Goal: Task Accomplishment & Management: Manage account settings

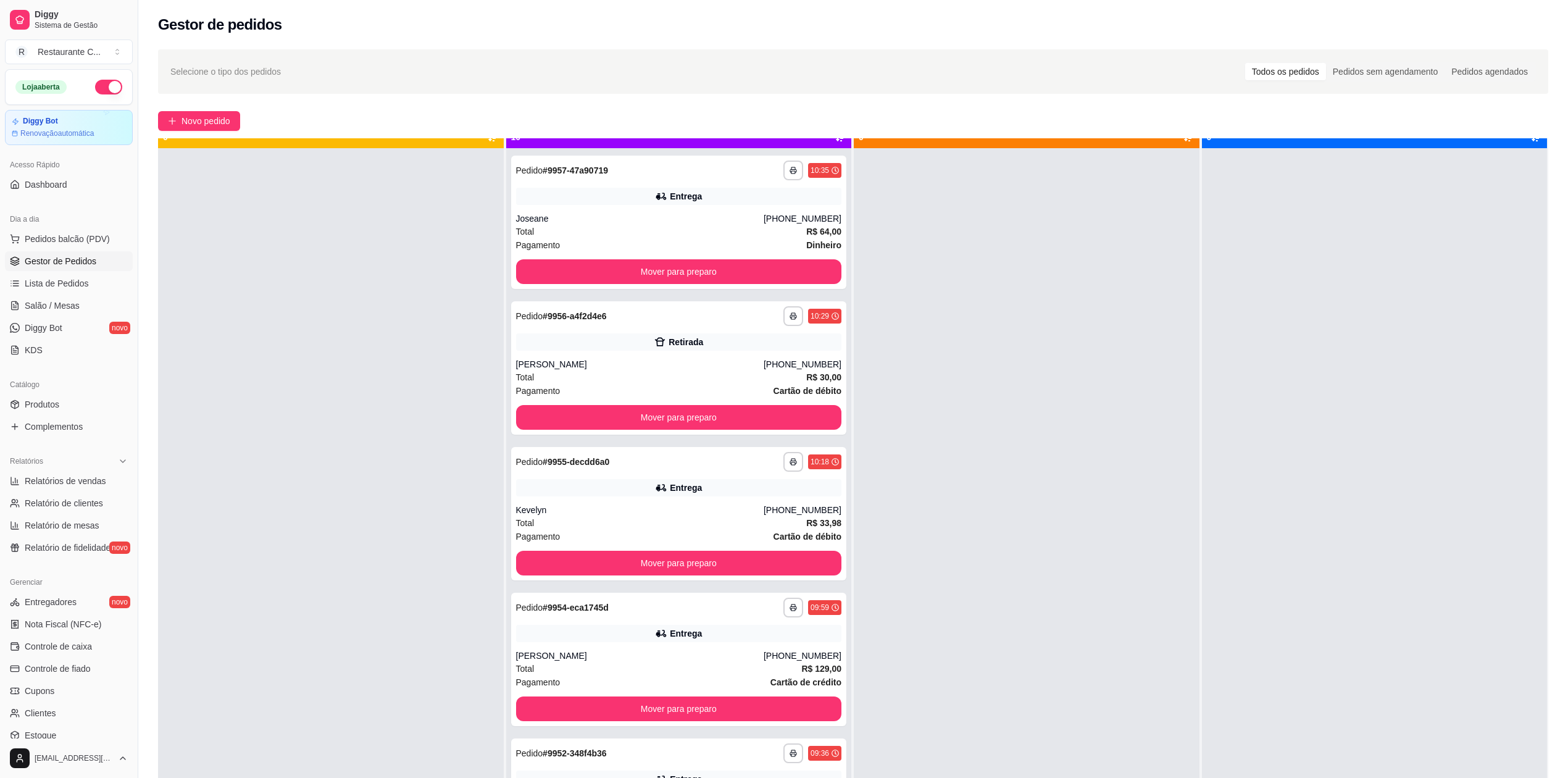
scroll to position [35, 0]
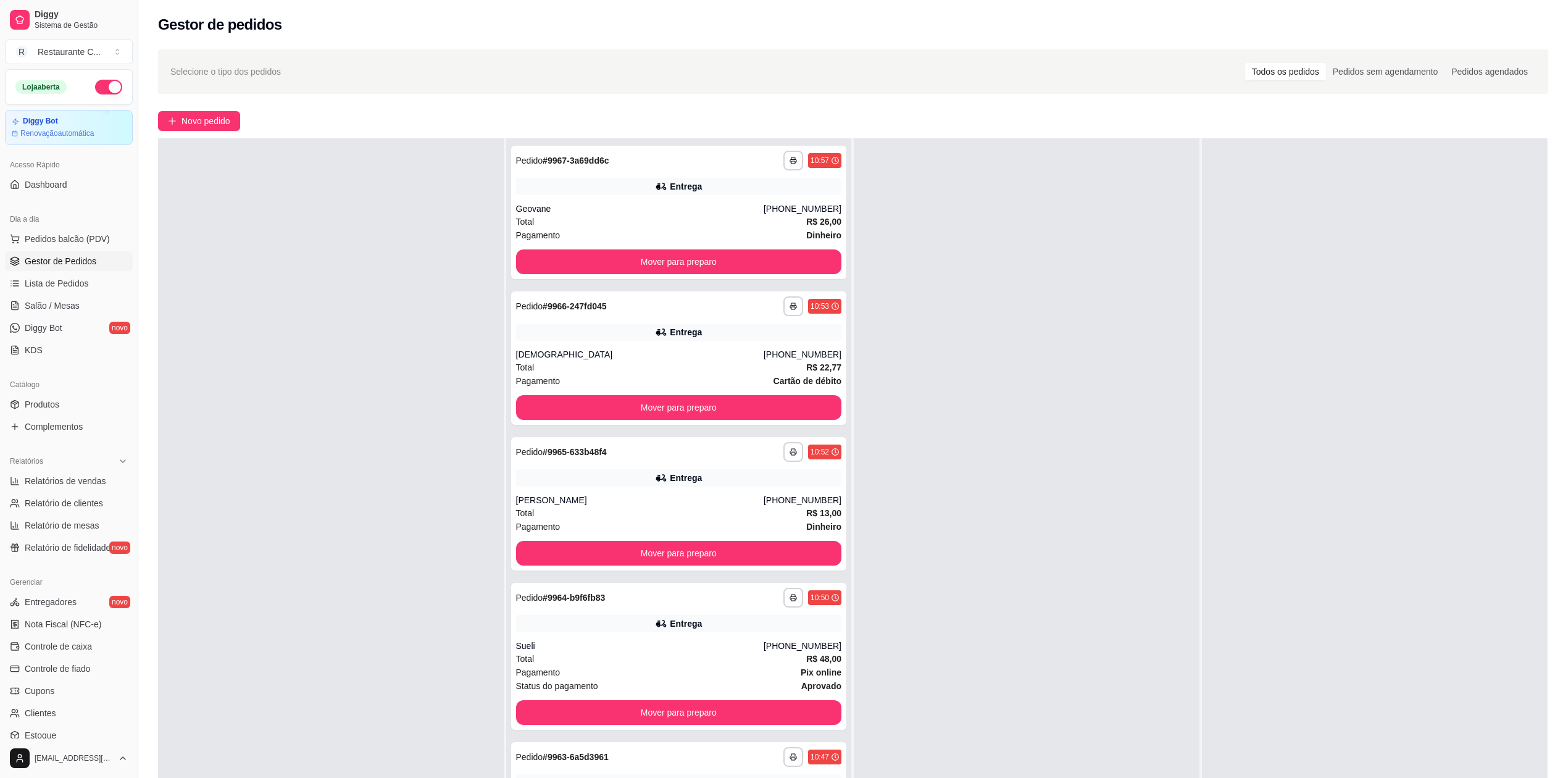
click at [53, 251] on ul "Pedidos balcão (PDV) Gestor de Pedidos Lista de Pedidos Salão / Mesas Diggy Bot…" at bounding box center [69, 295] width 128 height 131
click at [52, 260] on span "Gestor de Pedidos" at bounding box center [60, 261] width 71 height 13
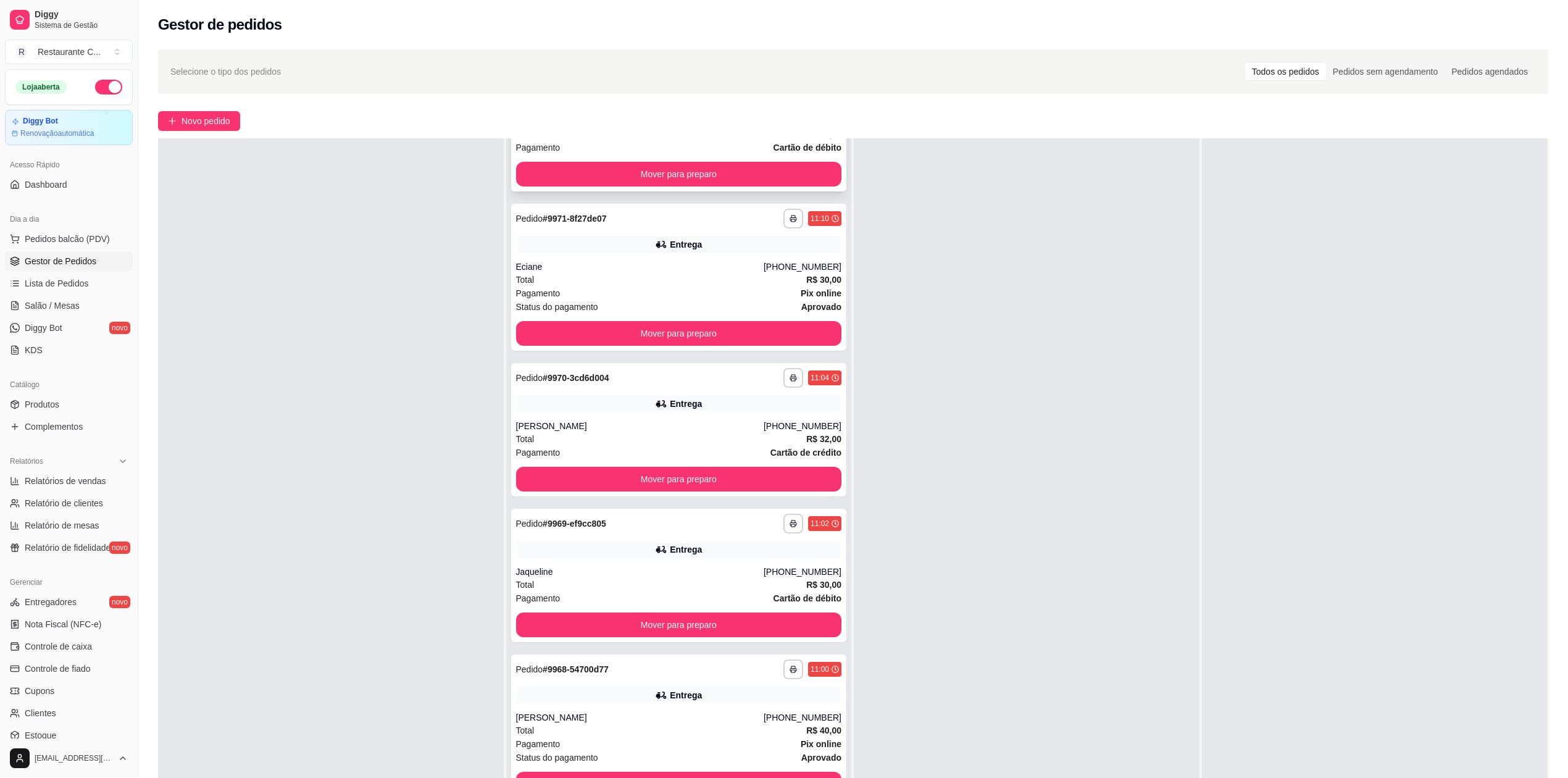
scroll to position [329, 0]
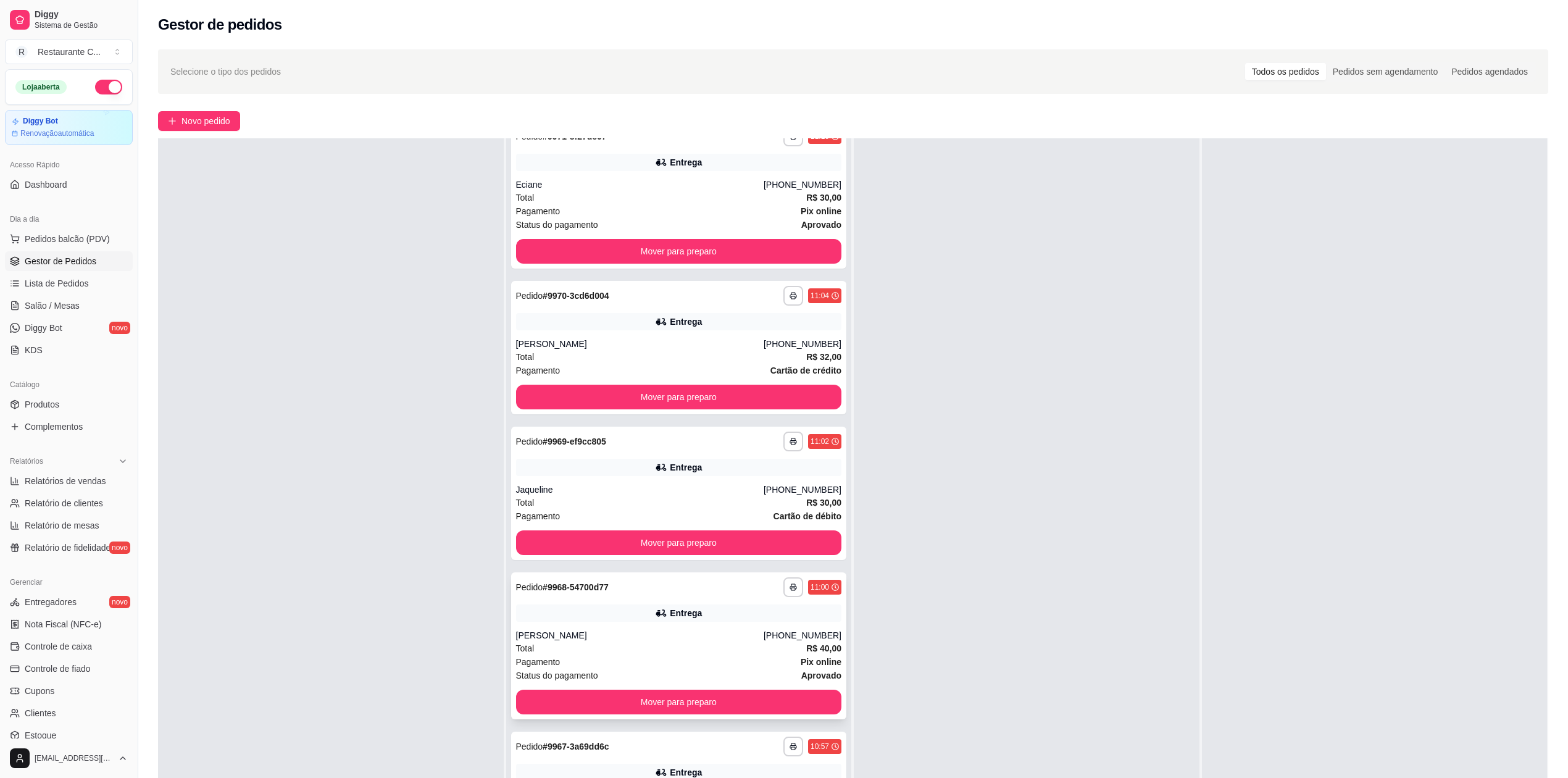
click at [589, 642] on div "Total R$ 40,00" at bounding box center [679, 649] width 326 height 13
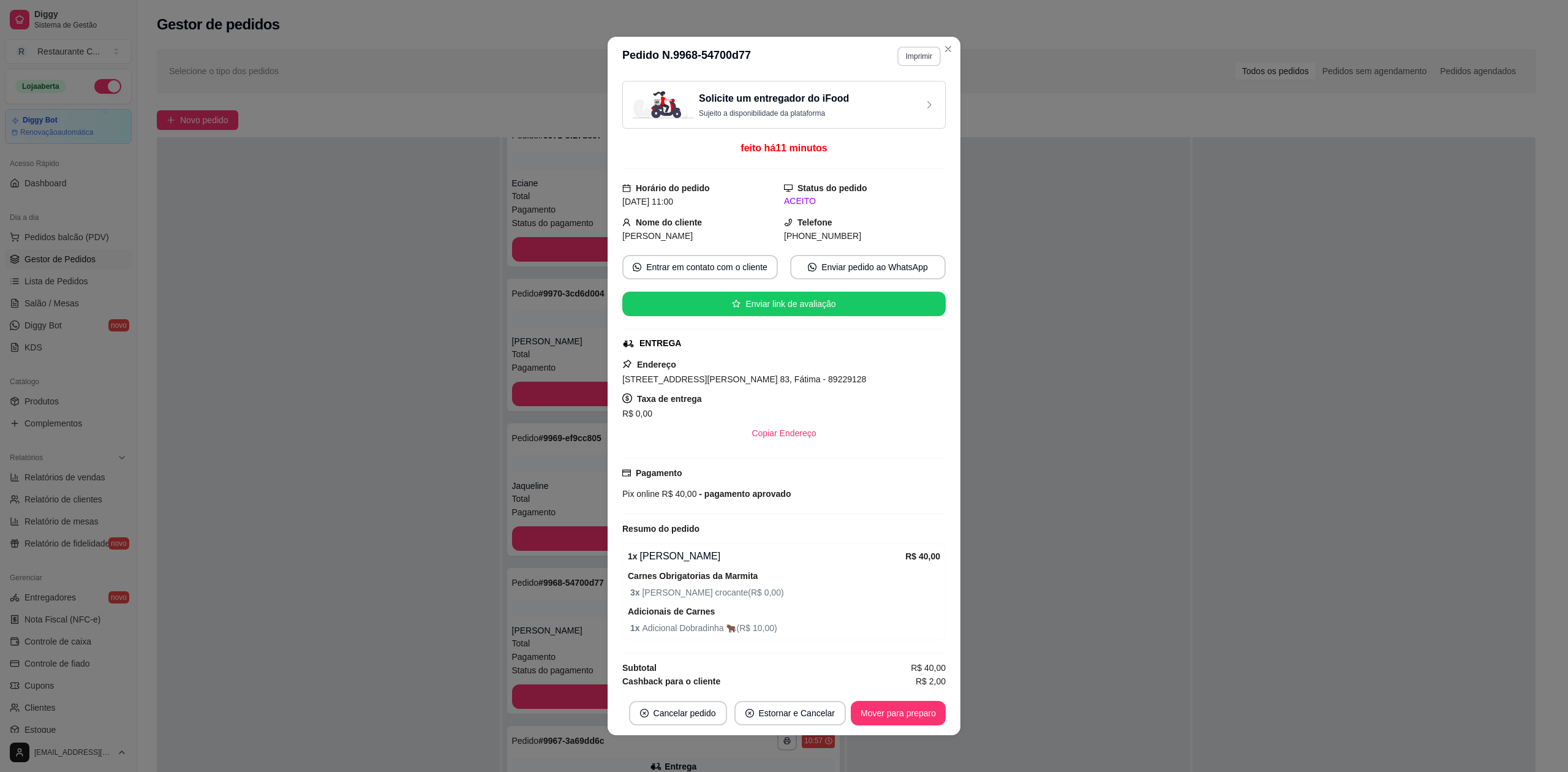
click at [907, 57] on button "Imprimir" at bounding box center [919, 56] width 44 height 20
click at [907, 99] on button "Delivery" at bounding box center [892, 99] width 89 height 20
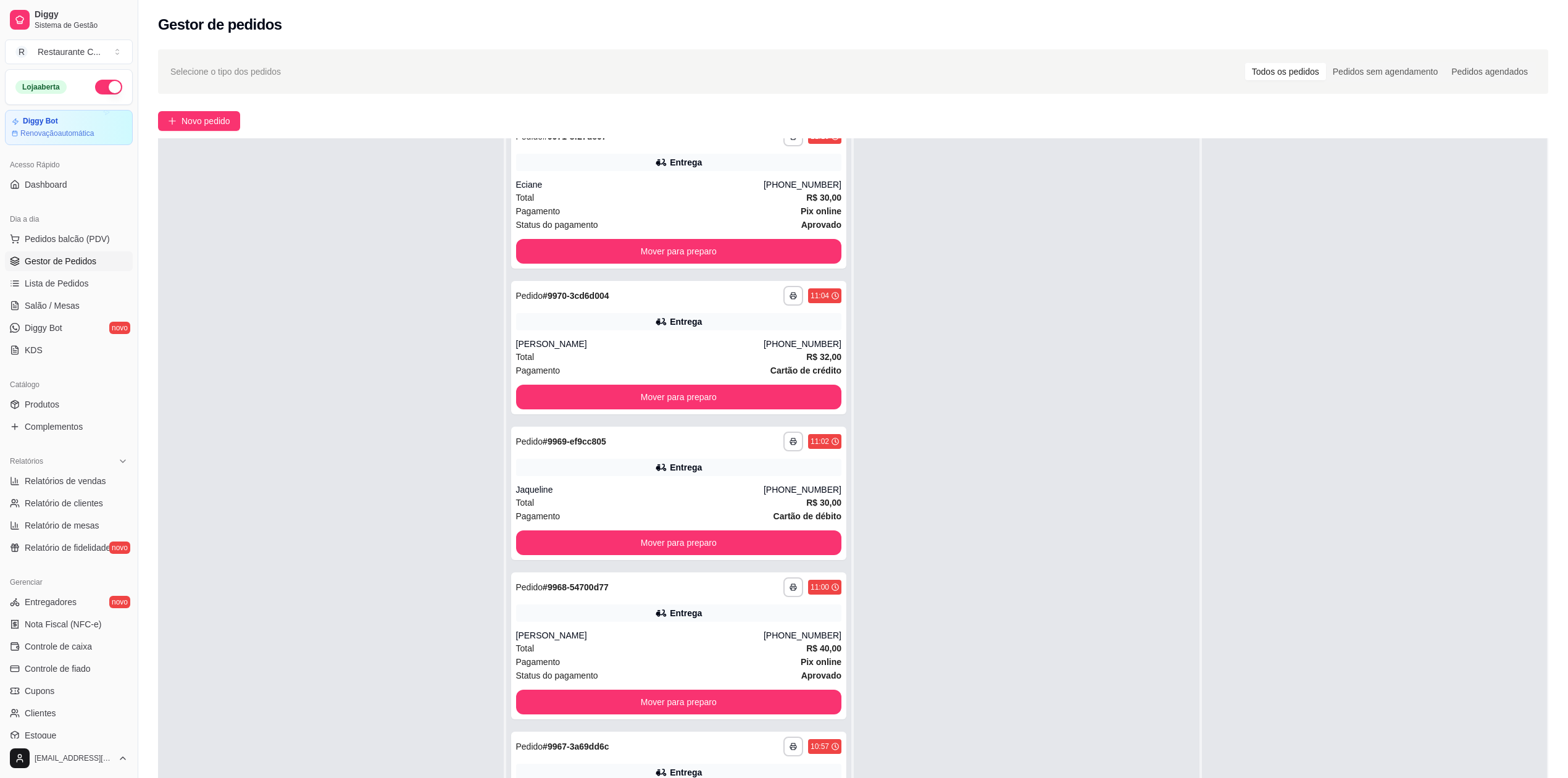
drag, startPoint x: 1048, startPoint y: 453, endPoint x: 1055, endPoint y: 475, distance: 23.1
click at [1048, 447] on div at bounding box center [1027, 527] width 346 height 778
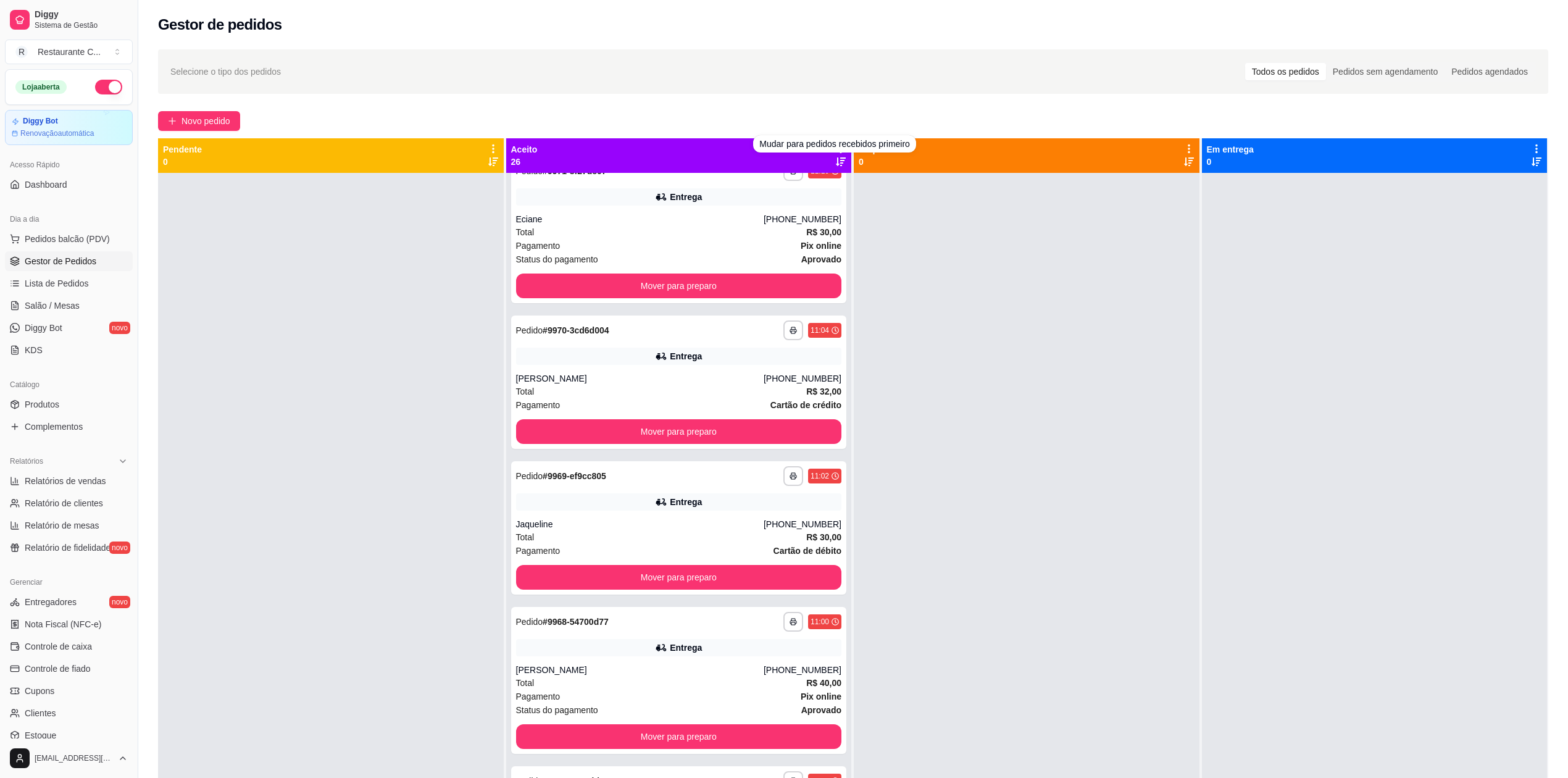
click at [904, 226] on div at bounding box center [1027, 562] width 346 height 778
click at [835, 147] on icon at bounding box center [840, 149] width 11 height 11
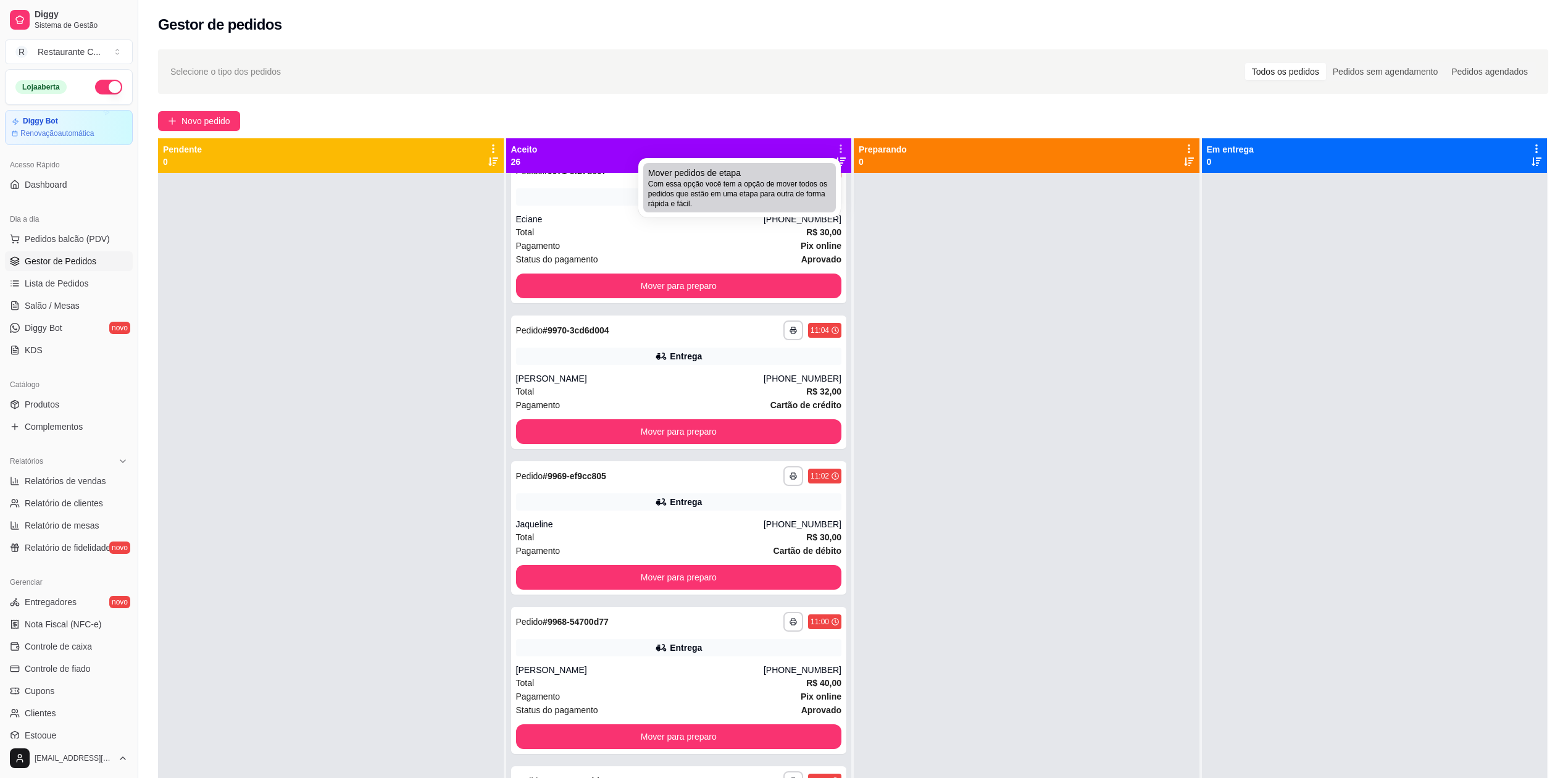
click at [774, 174] on div "Mover pedidos de etapa Com essa opção você tem a opção de mover todos os pedido…" at bounding box center [740, 188] width 183 height 42
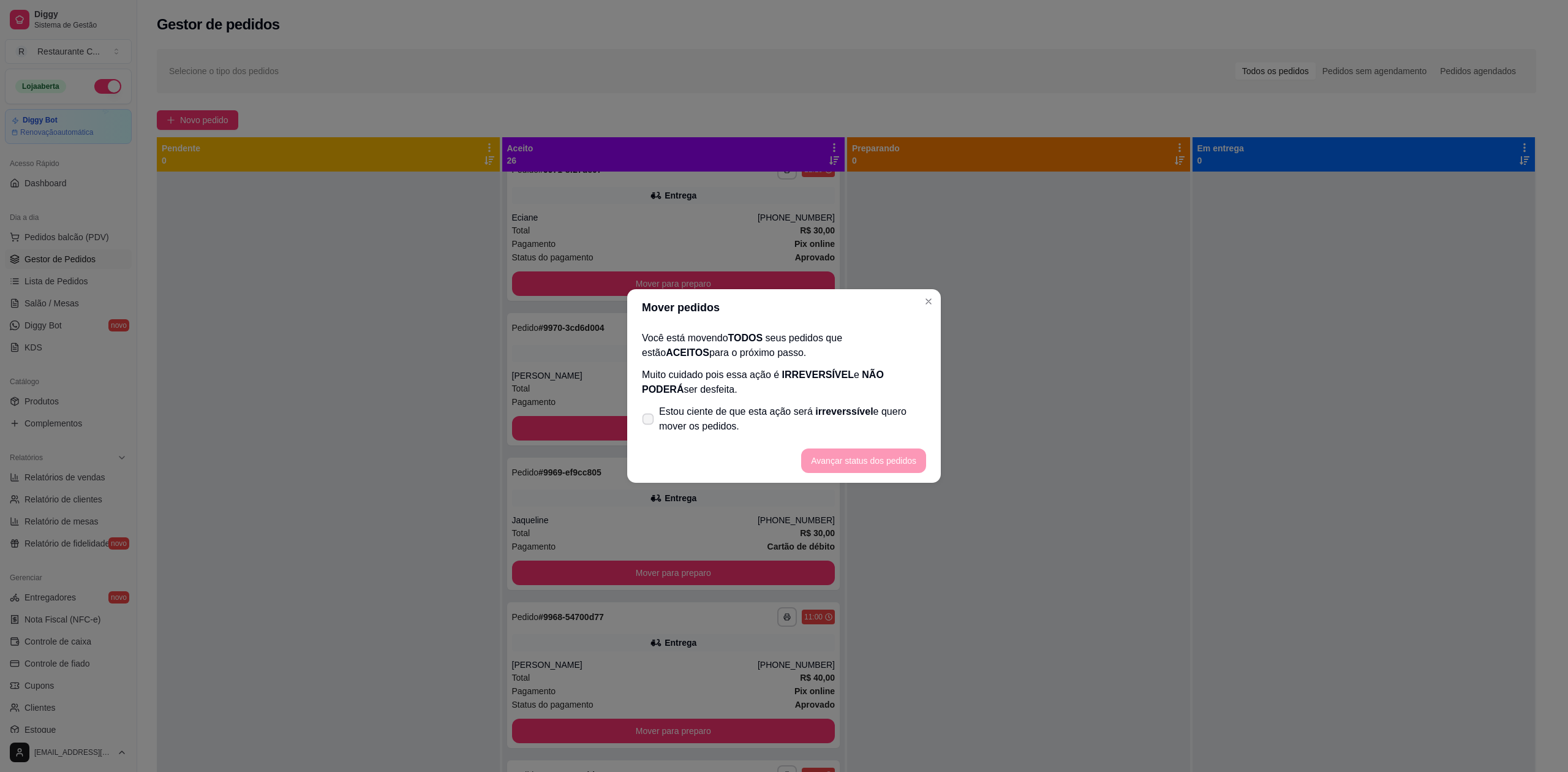
click at [729, 434] on label "Estou ciente de que esta ação será irreverssível e quero mover os pedidos." at bounding box center [783, 420] width 294 height 39
click at [649, 430] on input "Estou ciente de que esta ação será irreverssível e quero mover os pedidos." at bounding box center [645, 425] width 8 height 8
checkbox input "true"
click at [887, 455] on button "Avançar status dos pedidos" at bounding box center [863, 461] width 121 height 24
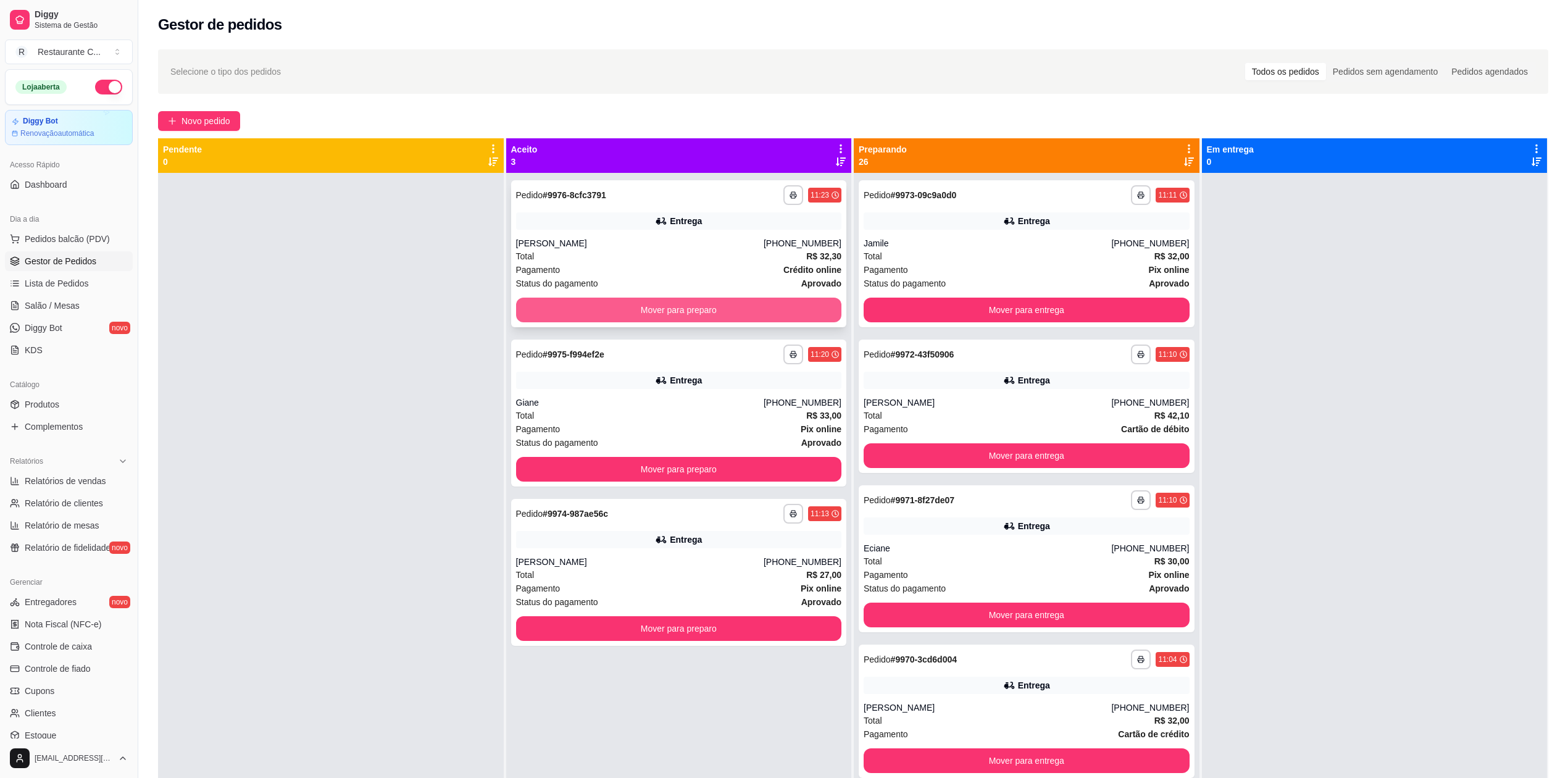
click at [715, 318] on button "Mover para preparo" at bounding box center [679, 310] width 326 height 25
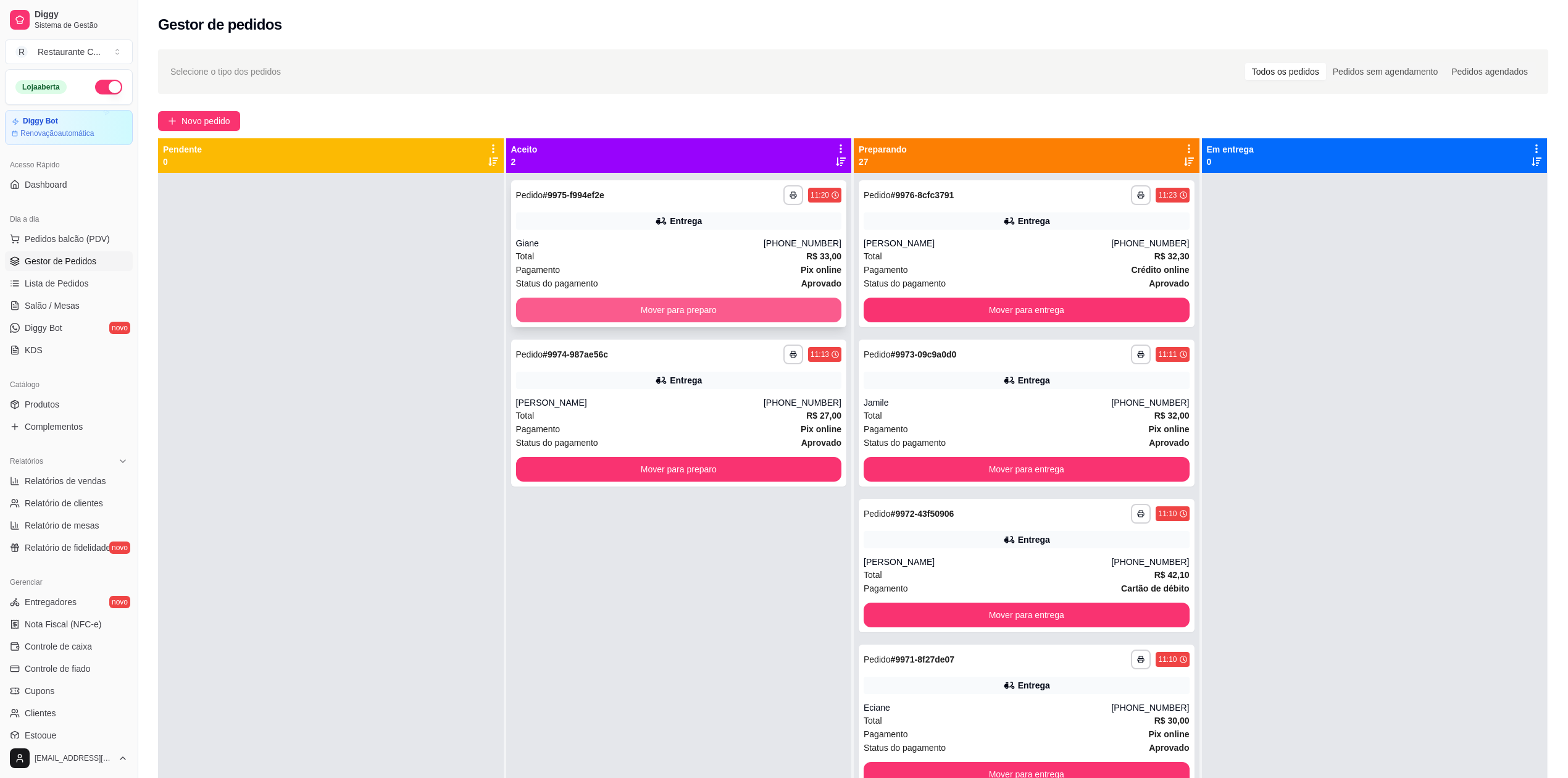
click at [715, 316] on button "Mover para preparo" at bounding box center [679, 310] width 326 height 25
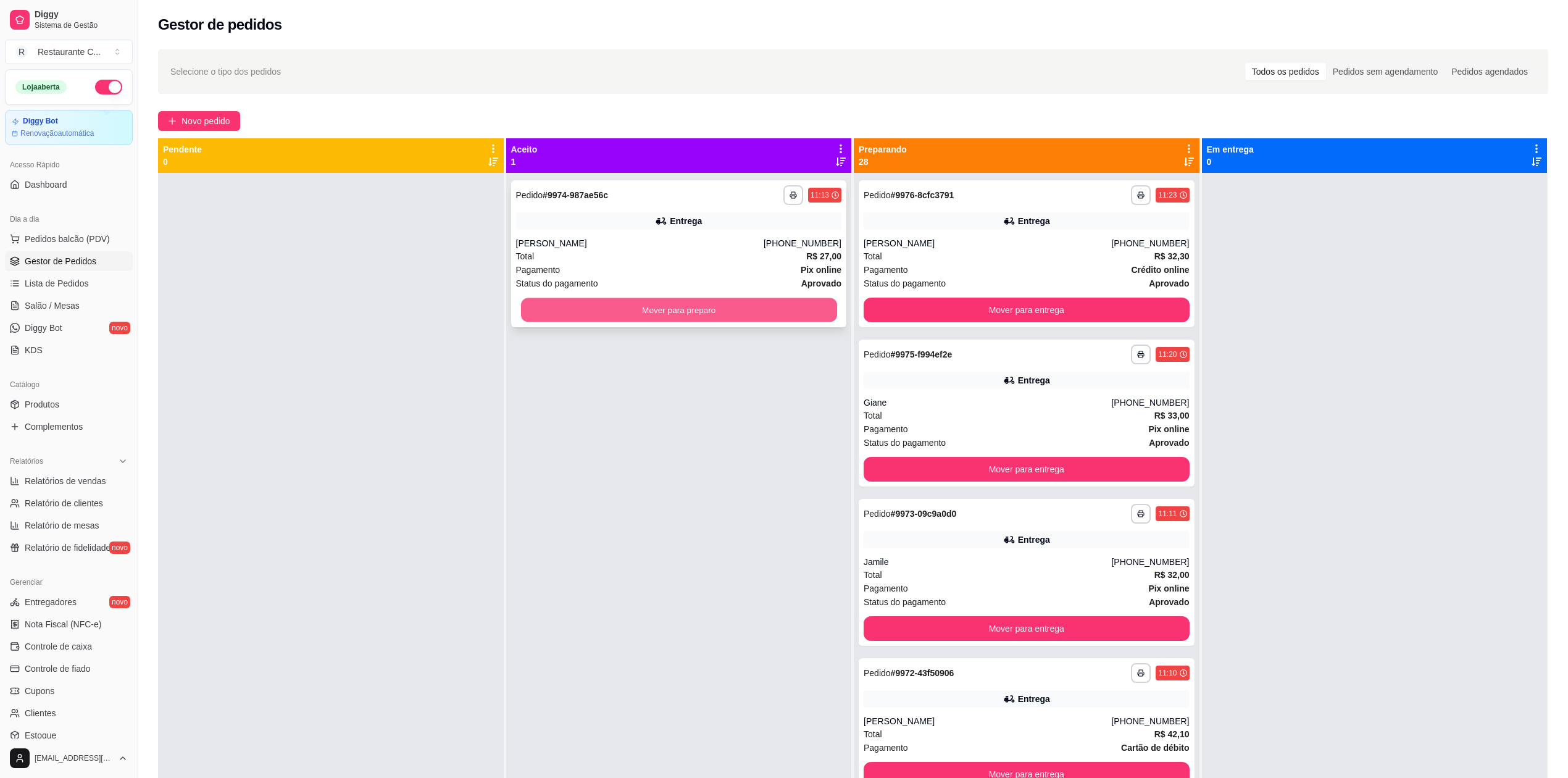
click at [715, 315] on button "Mover para preparo" at bounding box center [679, 310] width 316 height 24
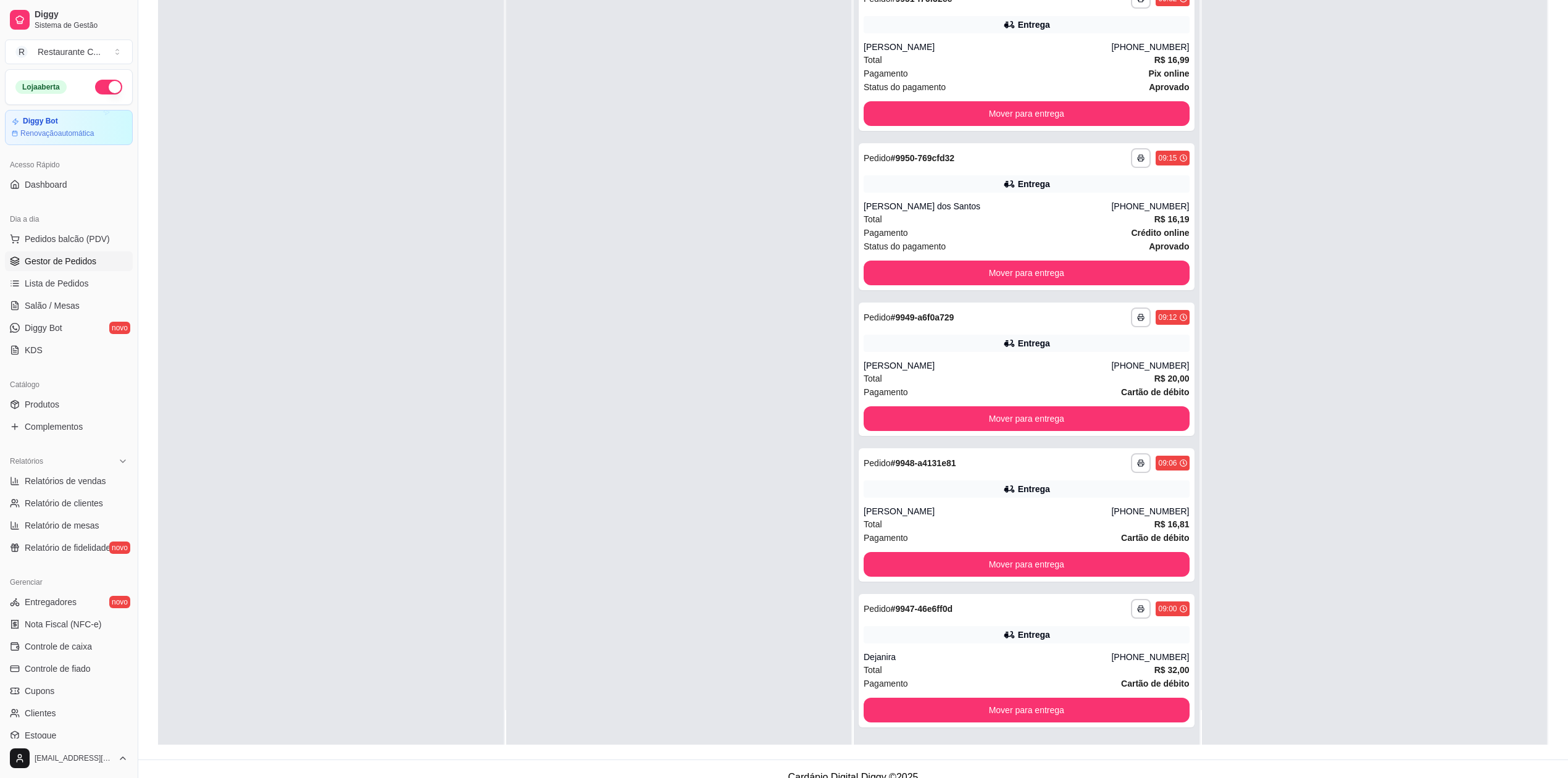
scroll to position [188, 0]
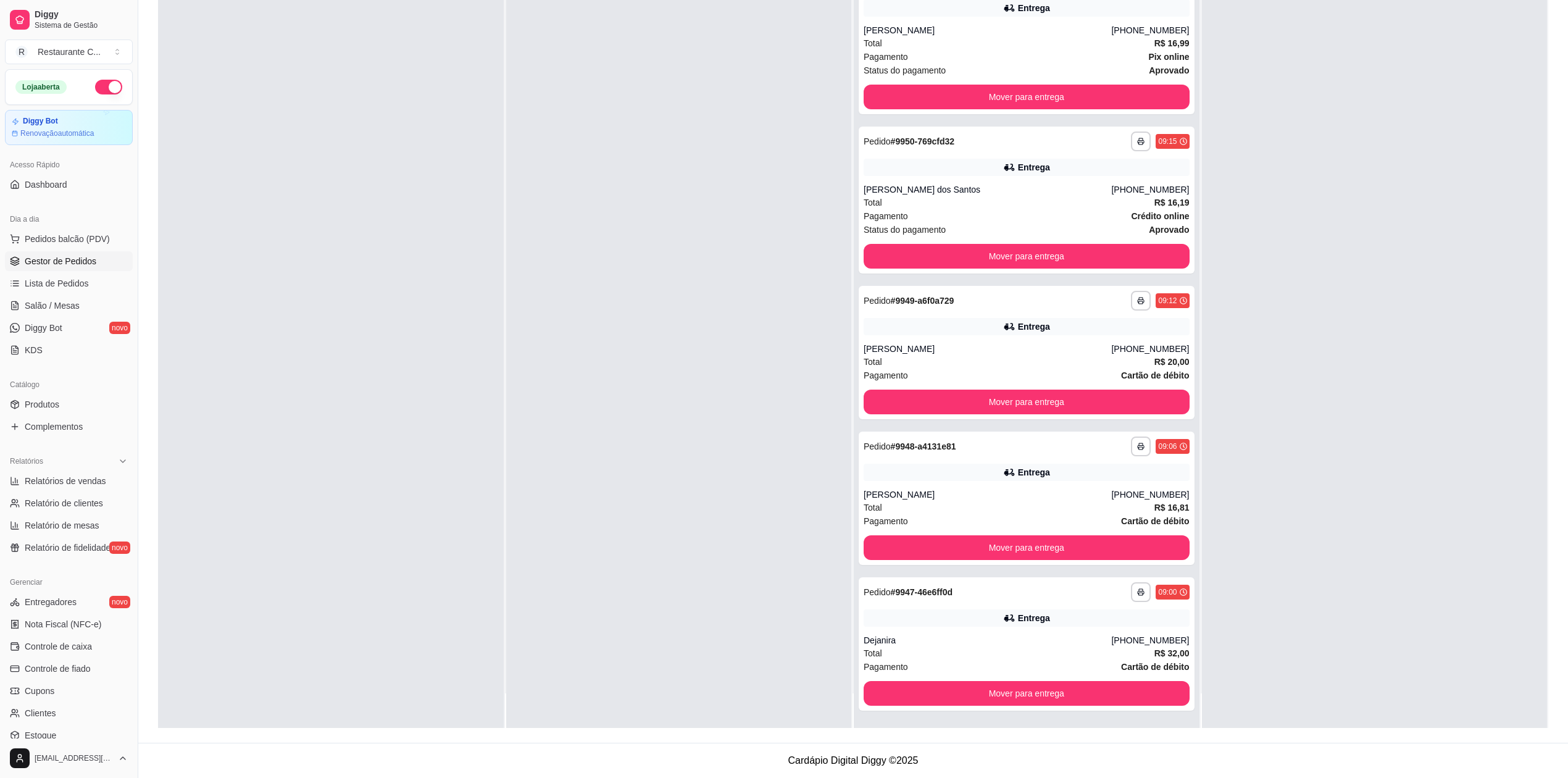
click at [581, 238] on div at bounding box center [679, 339] width 346 height 778
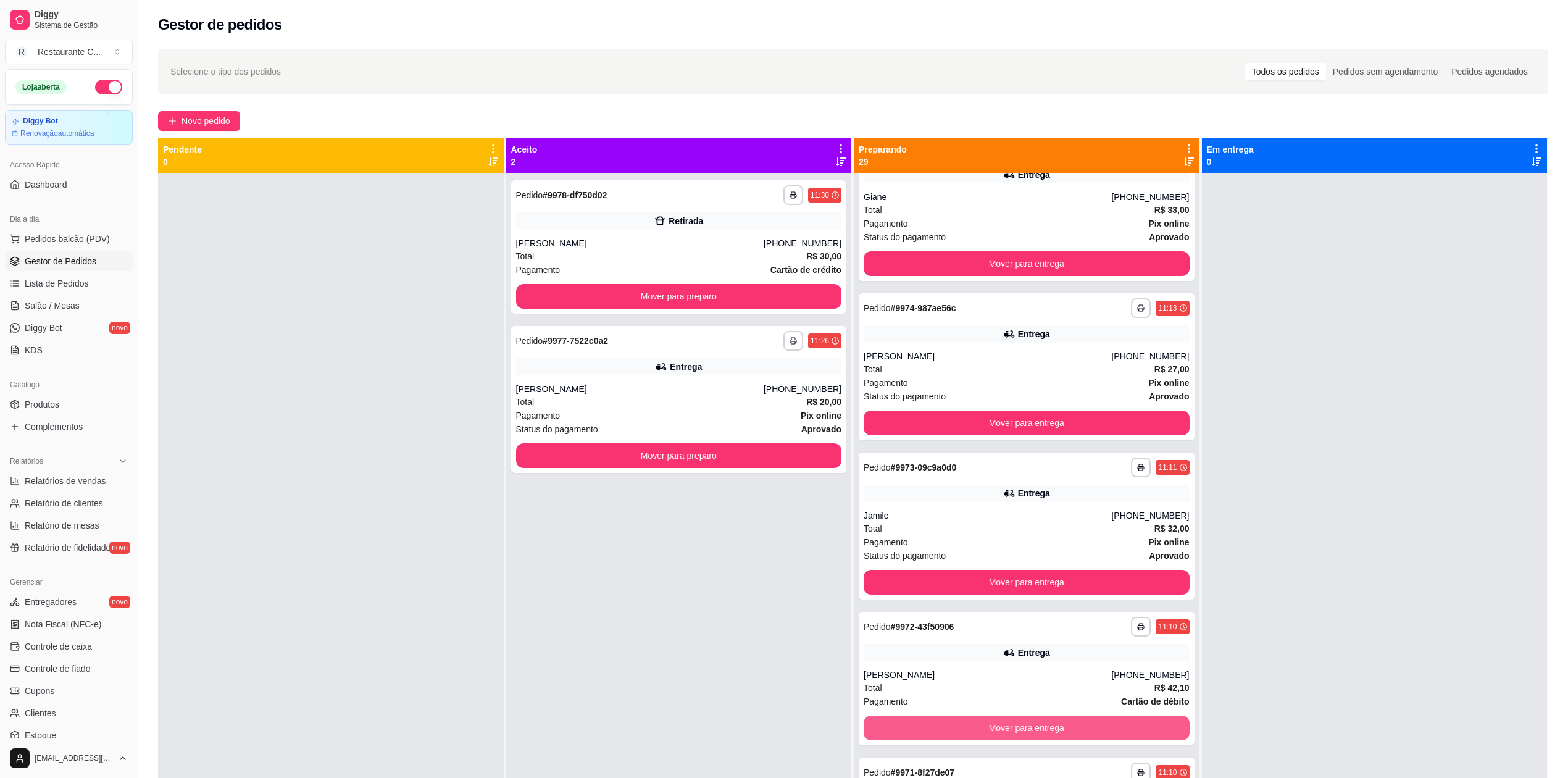
scroll to position [0, 0]
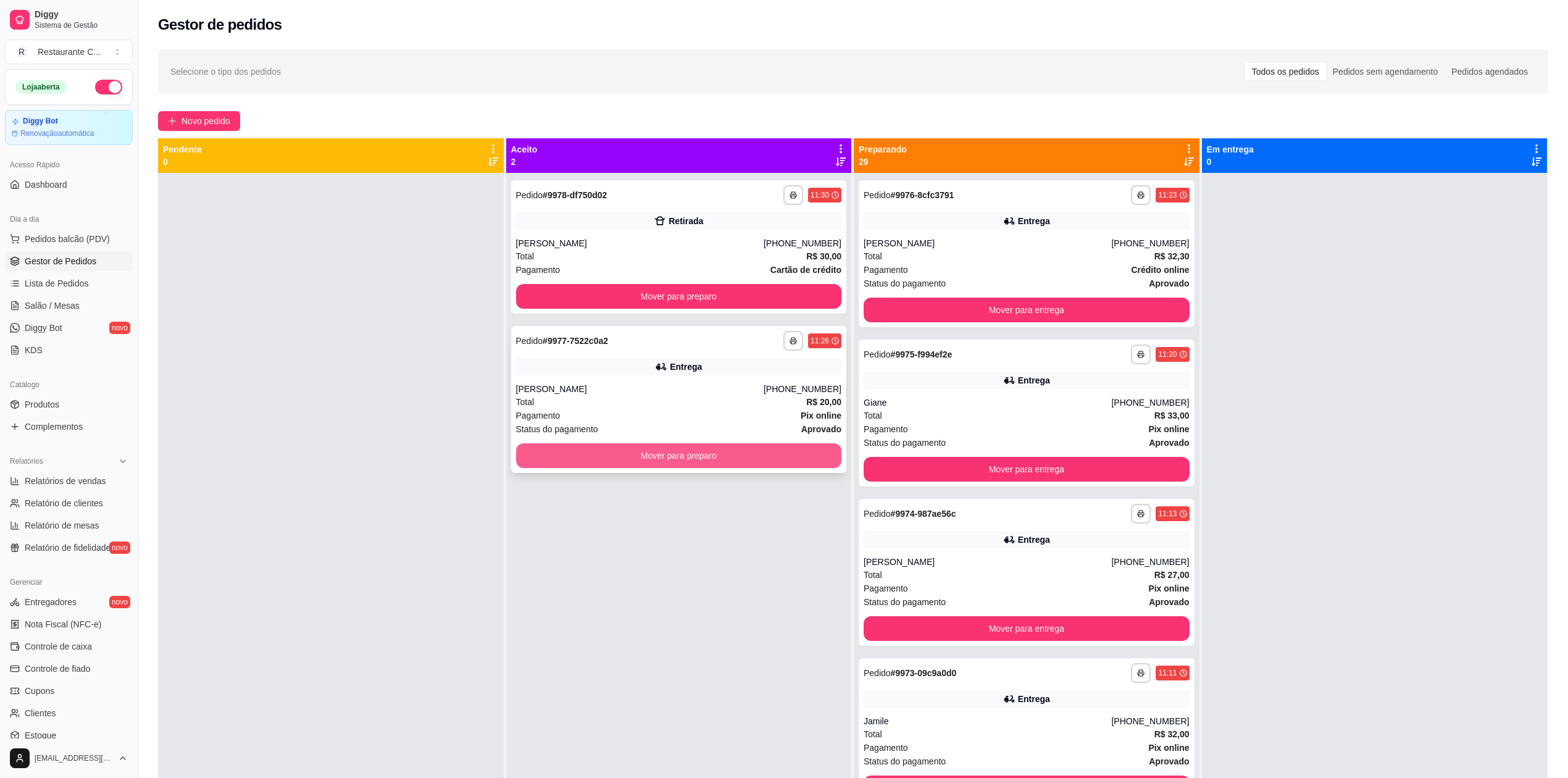
click at [670, 453] on button "Mover para preparo" at bounding box center [679, 456] width 326 height 25
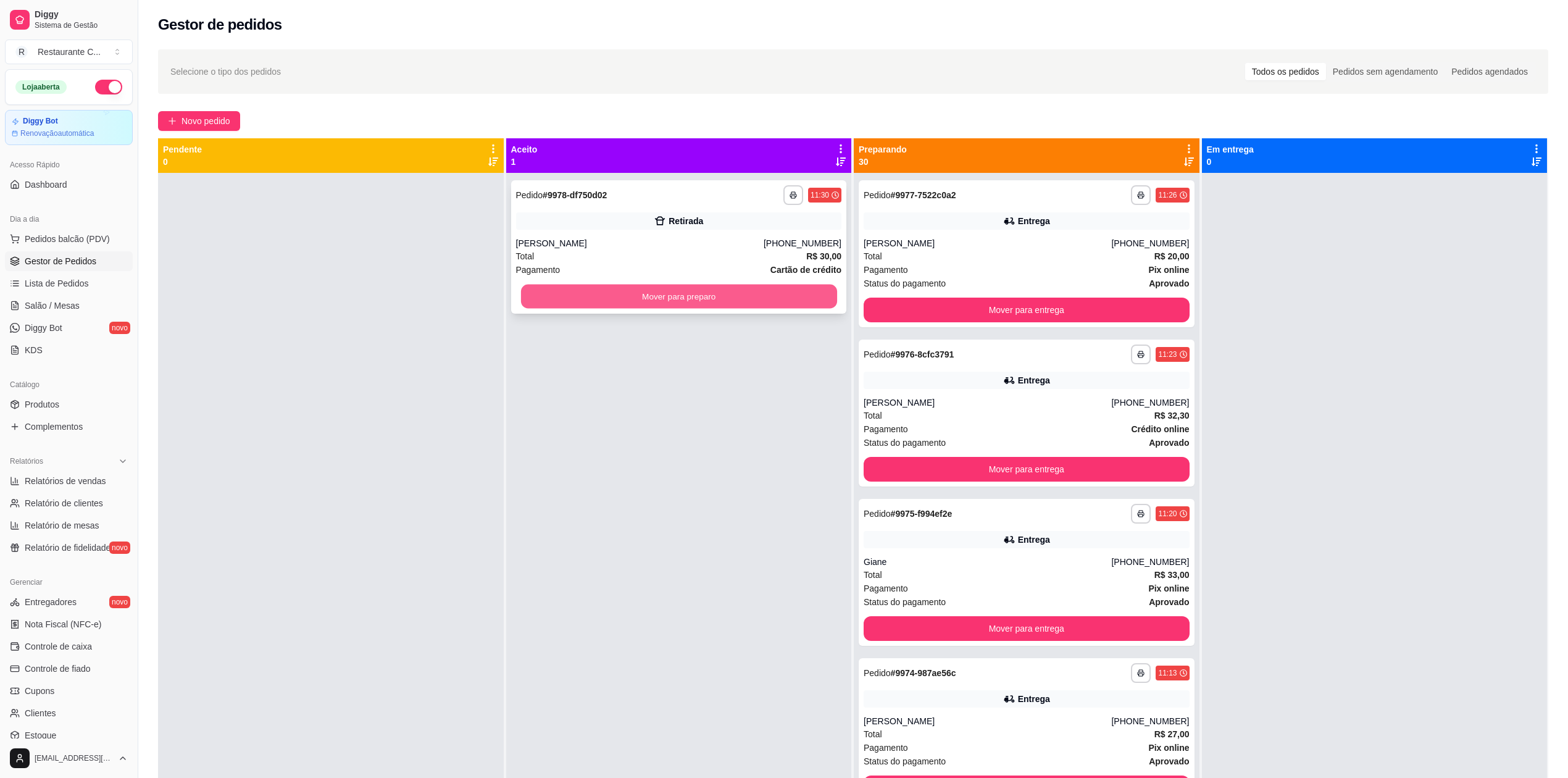
click at [704, 300] on button "Mover para preparo" at bounding box center [679, 296] width 316 height 24
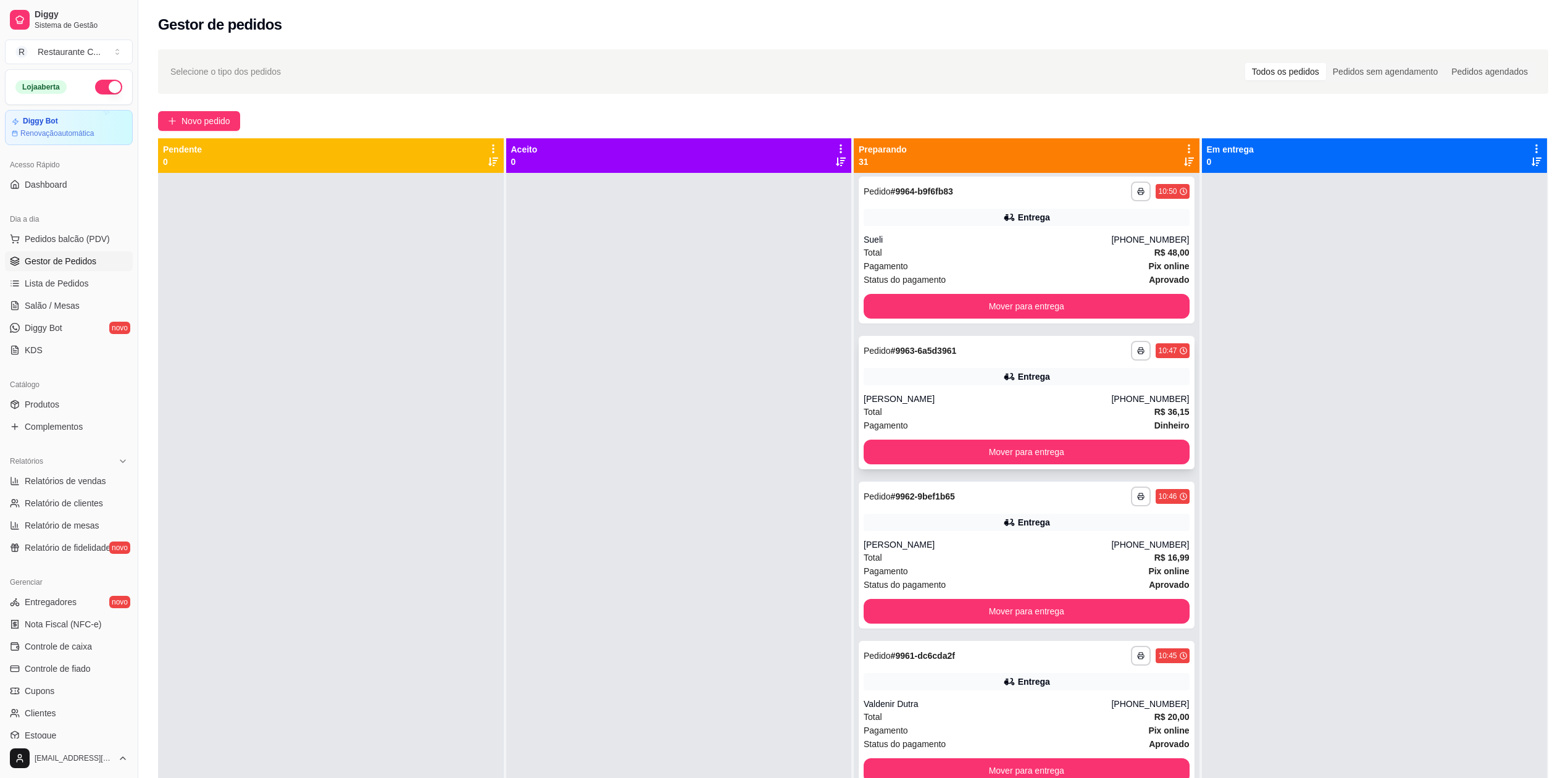
scroll to position [2141, 0]
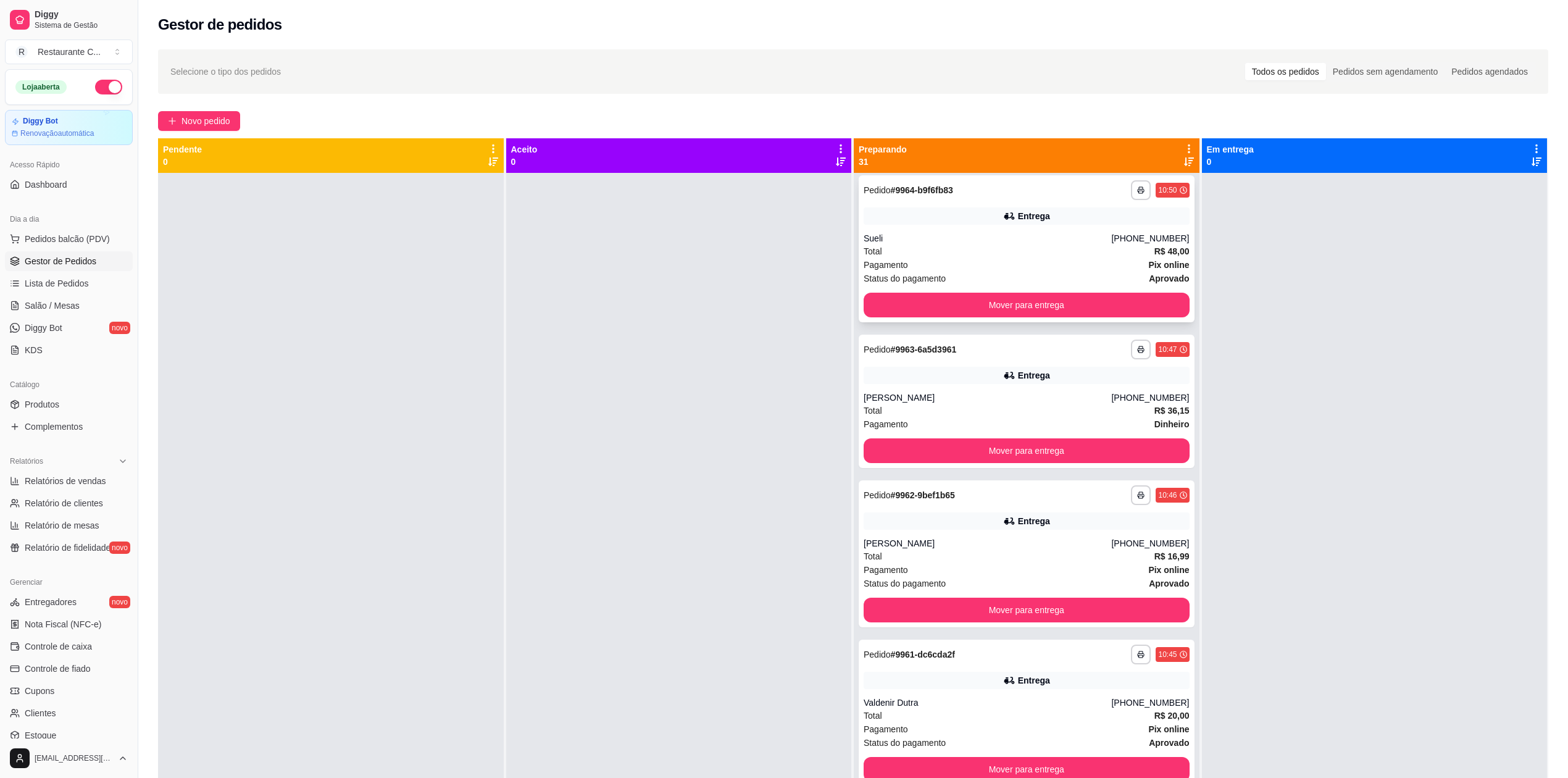
click at [994, 249] on div "Total R$ 48,00" at bounding box center [1026, 251] width 326 height 13
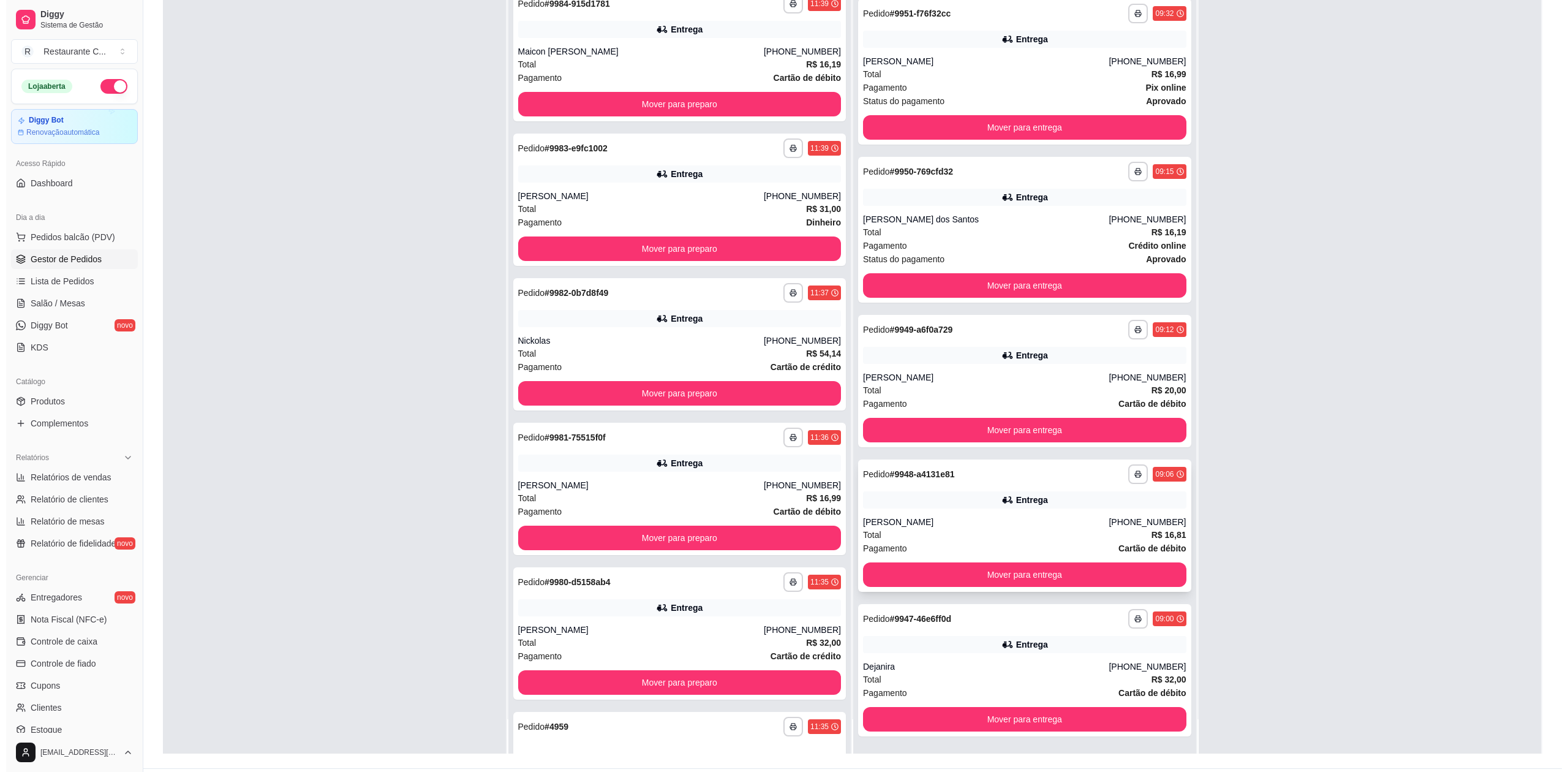
scroll to position [187, 0]
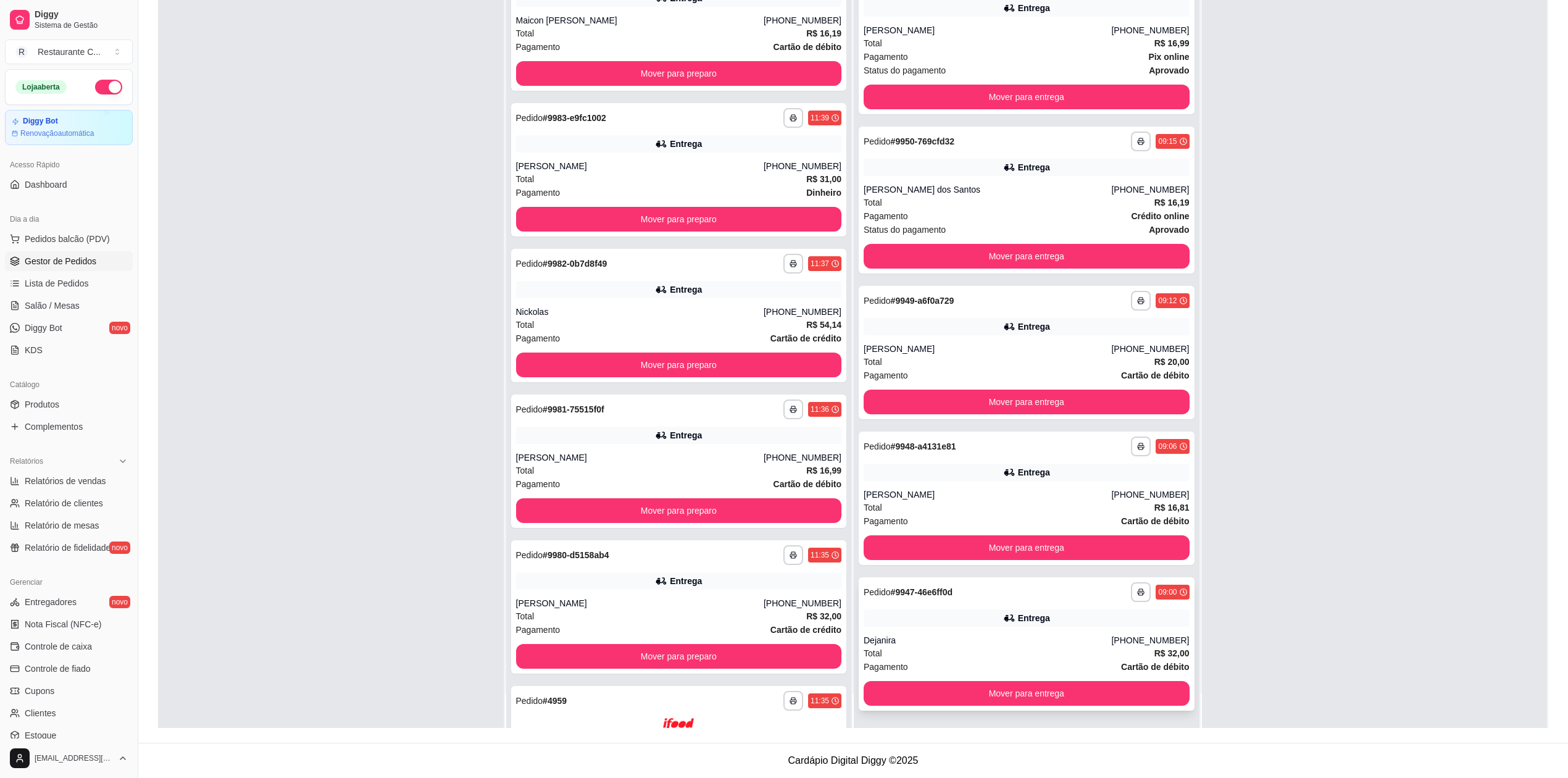
click at [1051, 623] on div "Entrega" at bounding box center [1026, 618] width 326 height 18
click at [1038, 476] on div "Entrega" at bounding box center [1026, 473] width 326 height 18
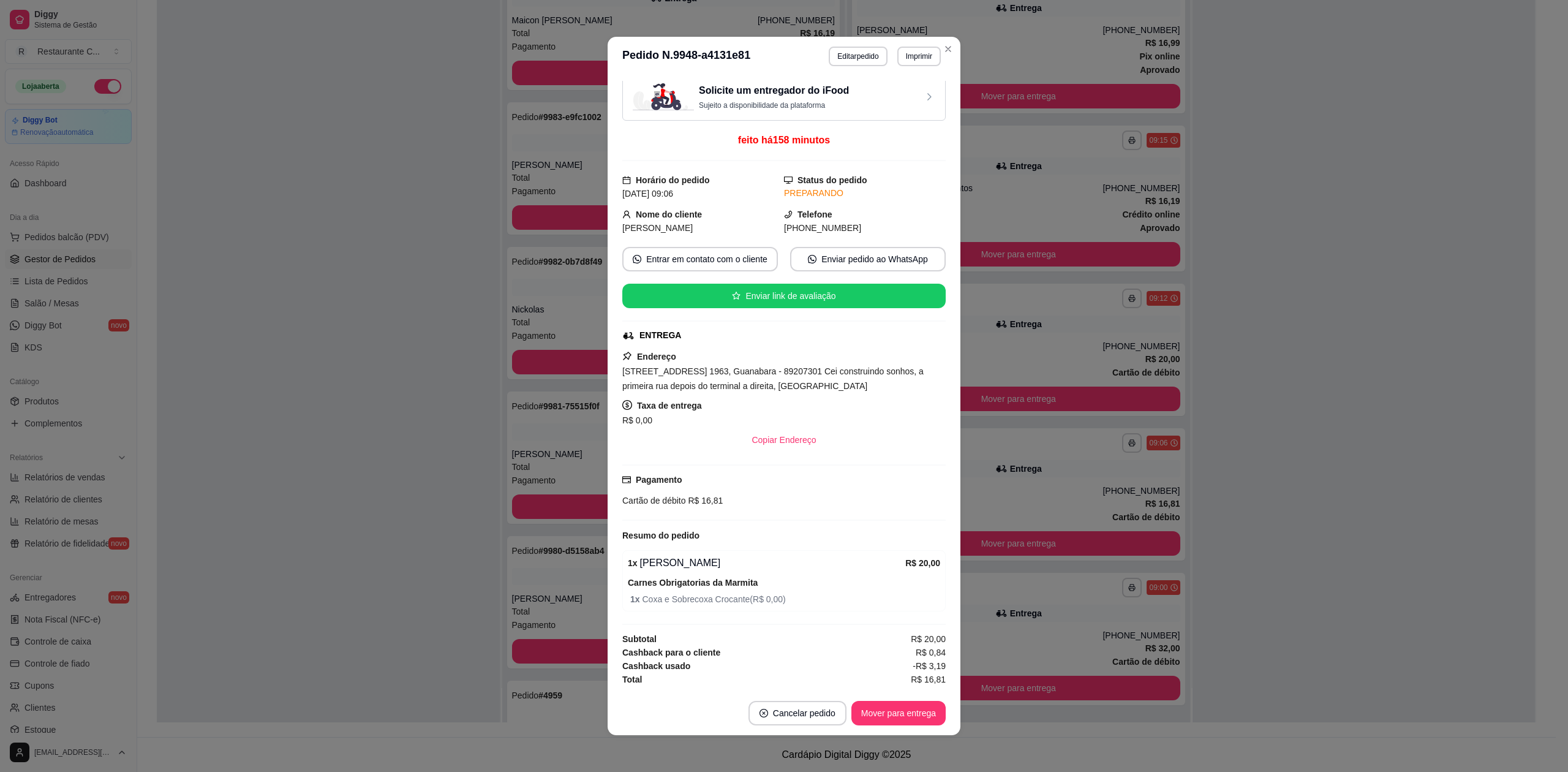
scroll to position [2, 0]
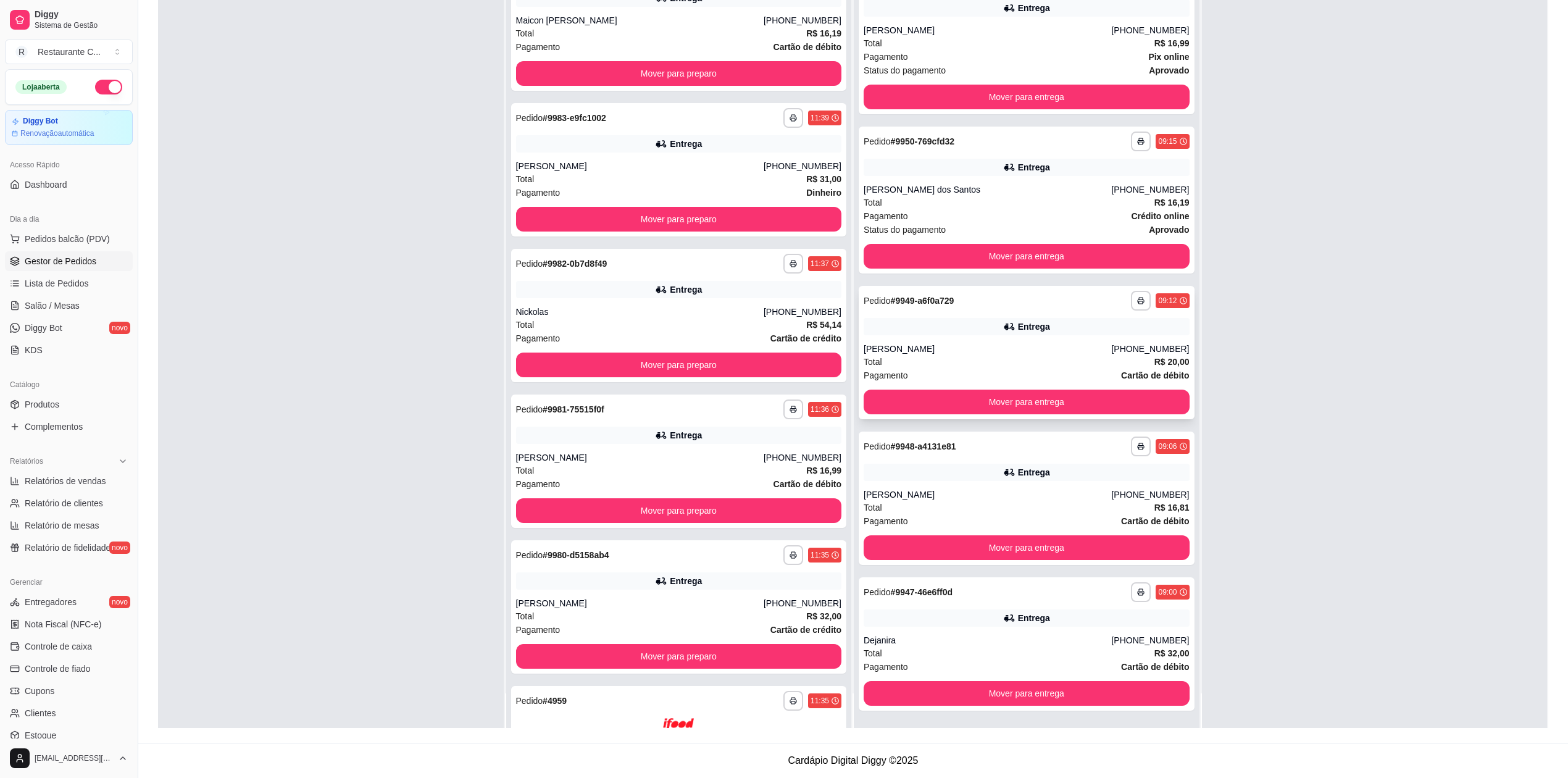
click at [1077, 346] on div "[PERSON_NAME]" at bounding box center [987, 349] width 248 height 13
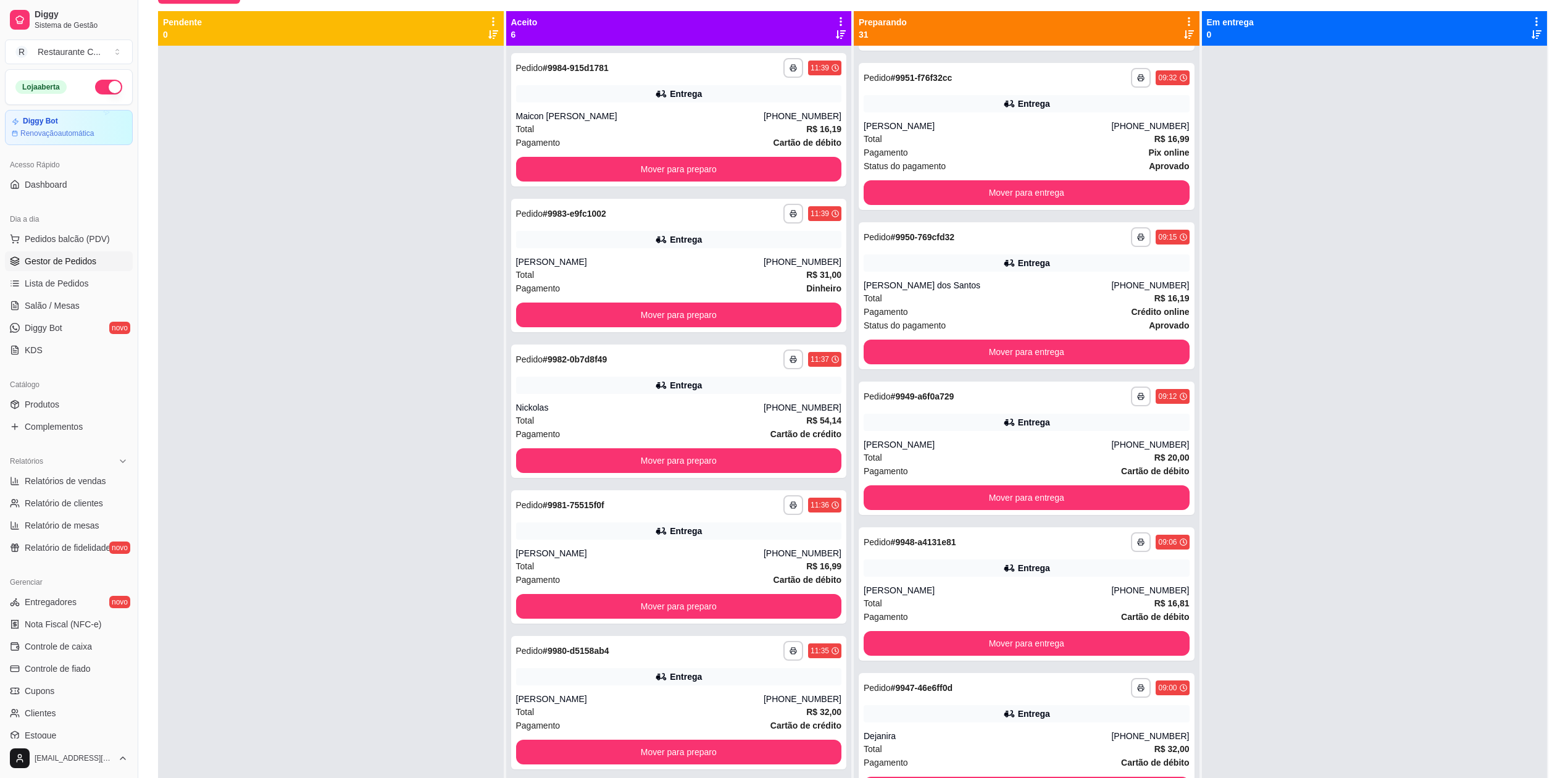
scroll to position [0, 0]
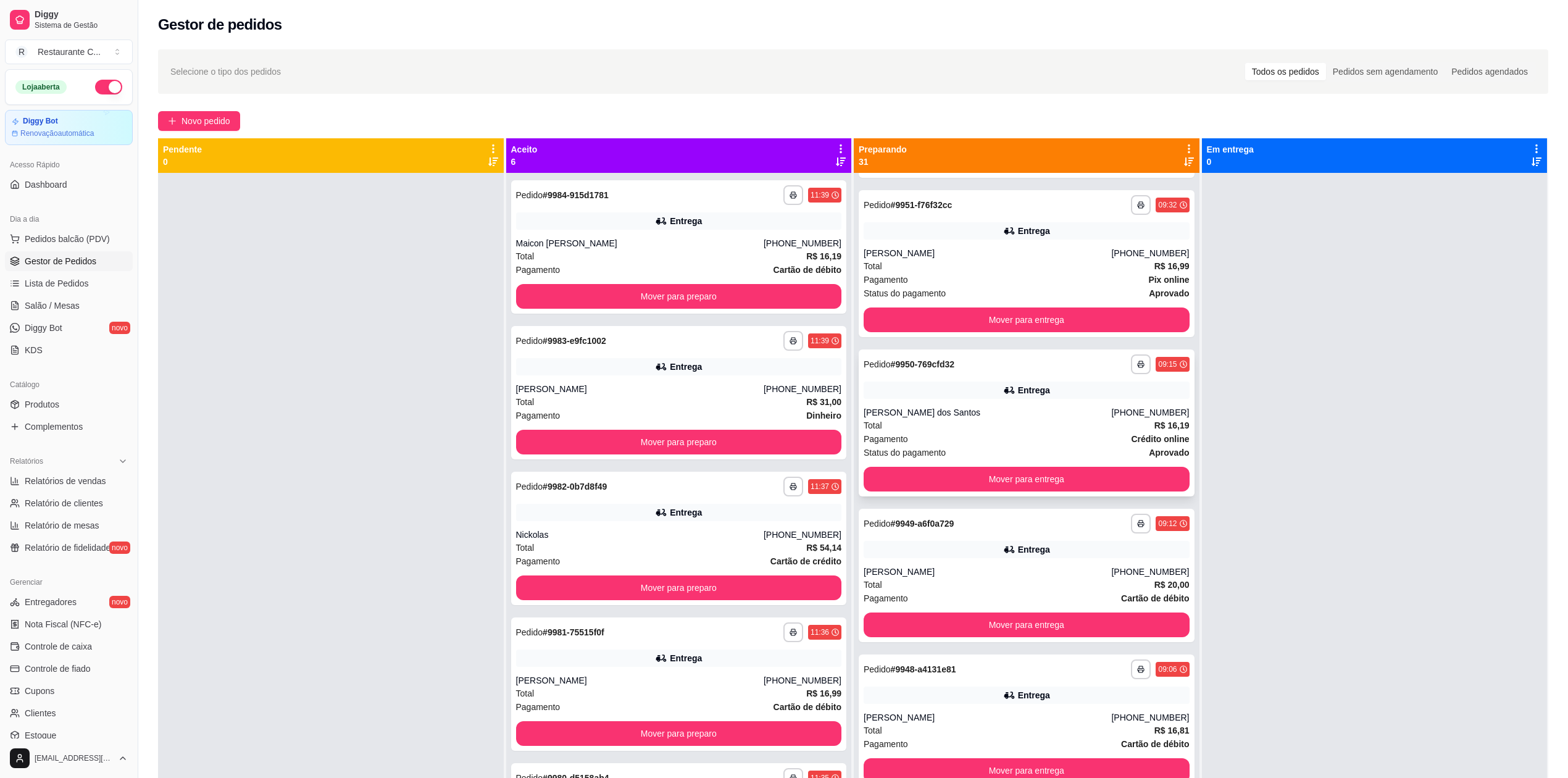
click at [1009, 408] on div "[PERSON_NAME] dos Santos" at bounding box center [987, 413] width 248 height 13
click at [1067, 260] on div "Total R$ 16,99" at bounding box center [1026, 266] width 326 height 13
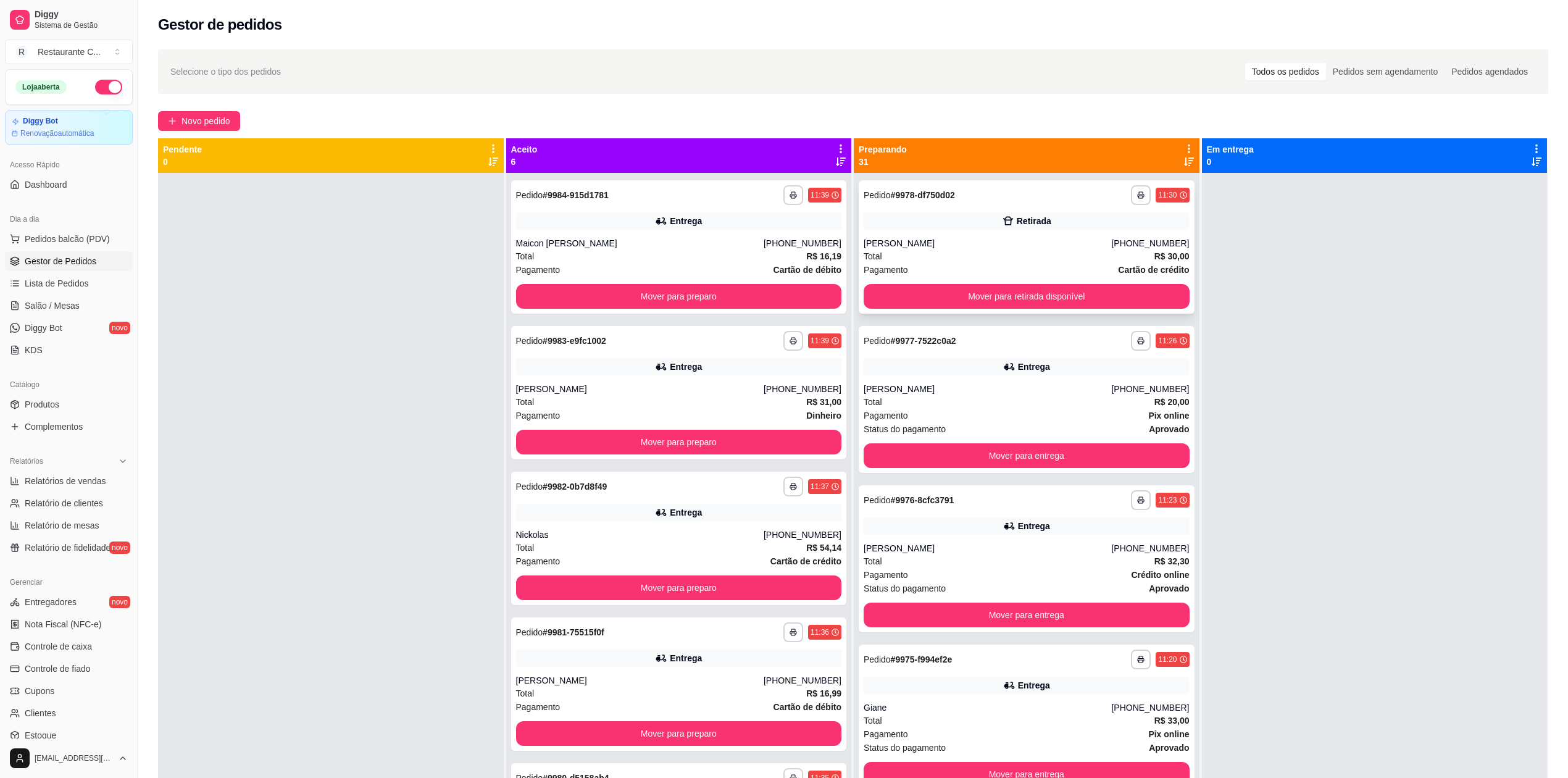
click at [967, 235] on div "**********" at bounding box center [1026, 246] width 336 height 133
click at [1068, 394] on div "[PERSON_NAME]" at bounding box center [987, 389] width 248 height 13
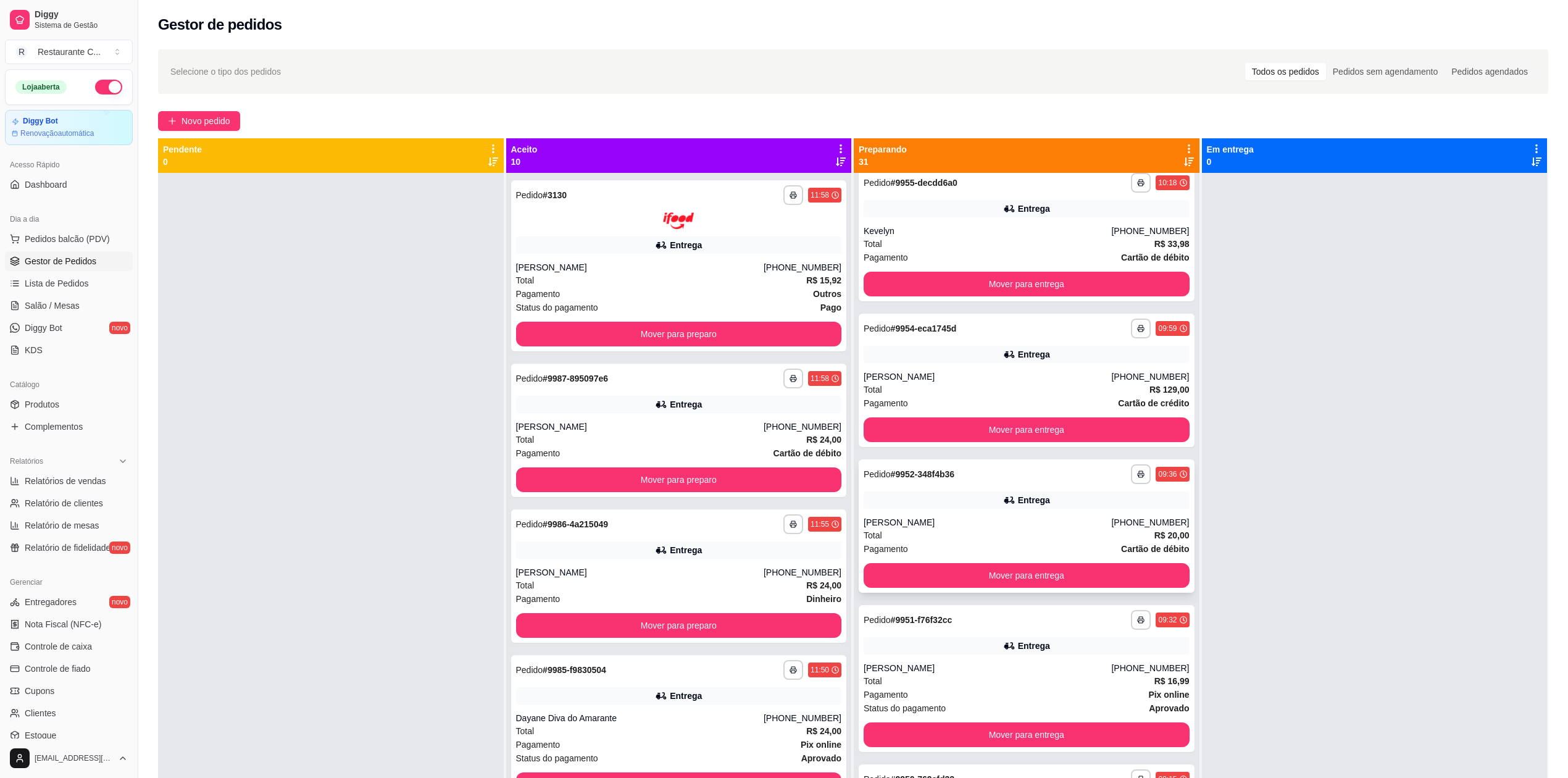
scroll to position [3541, 0]
click at [954, 520] on div "[PERSON_NAME]" at bounding box center [987, 523] width 248 height 13
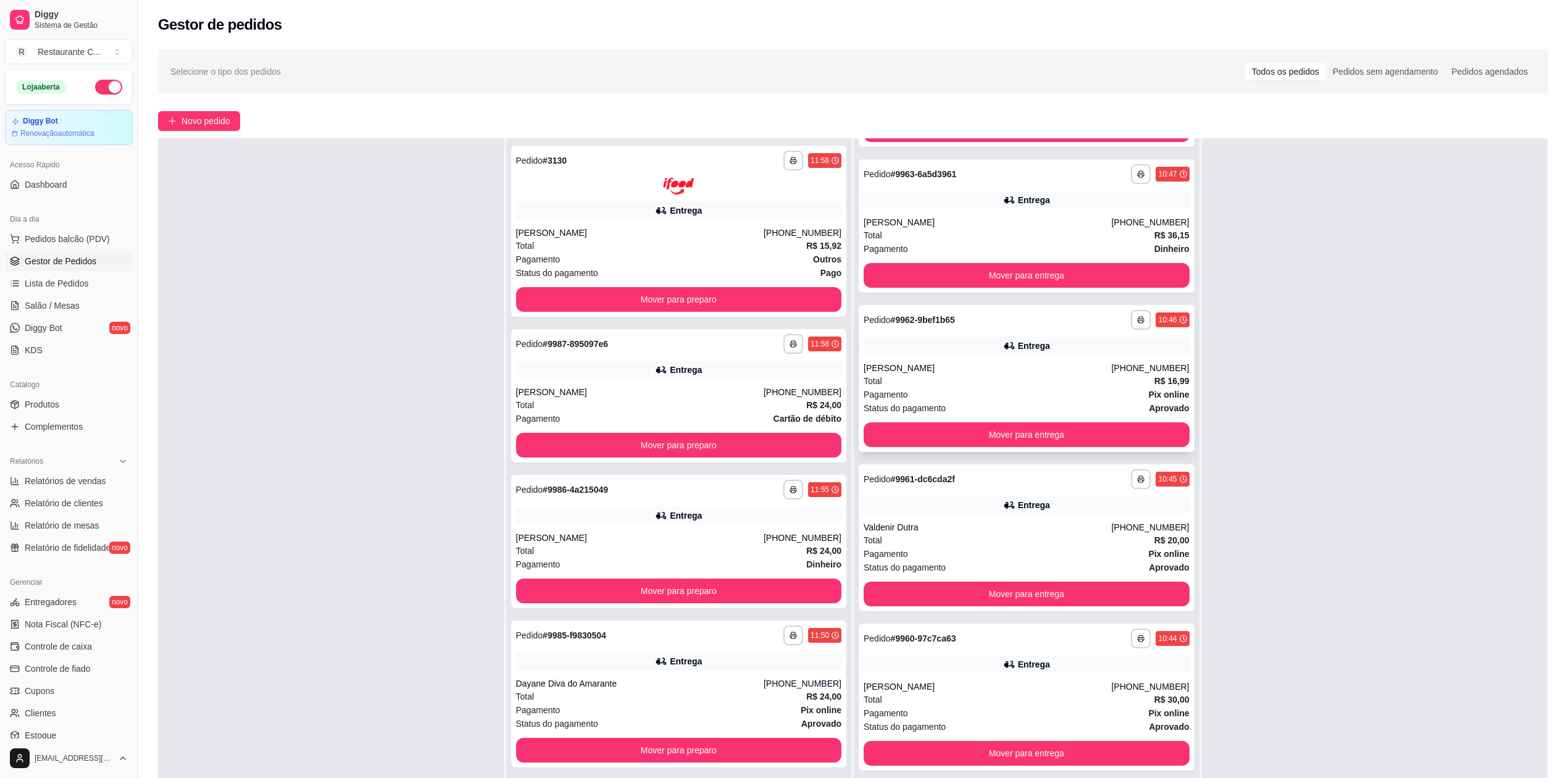
scroll to position [2310, 0]
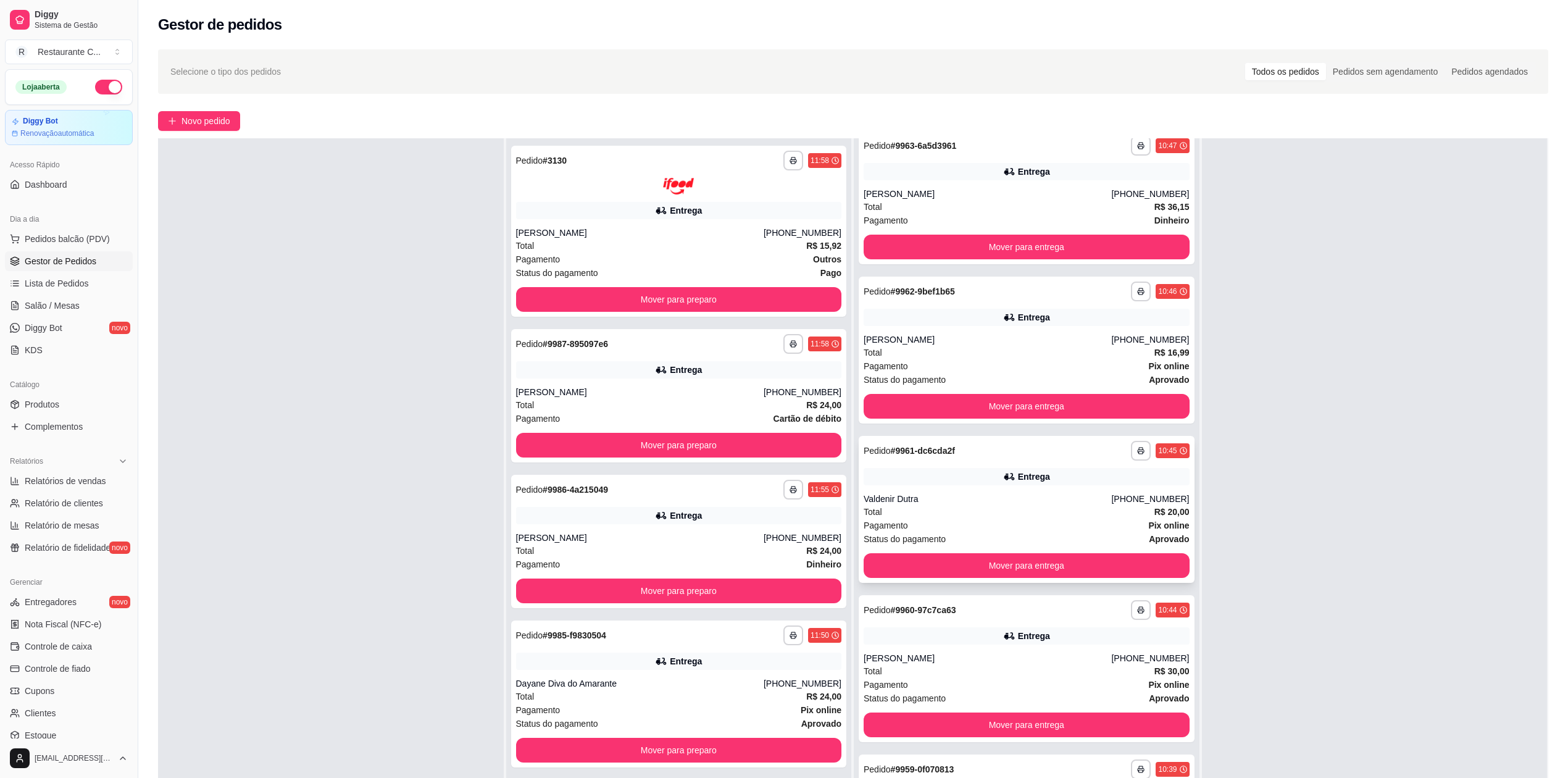
click at [1043, 509] on div "Total R$ 20,00" at bounding box center [1026, 512] width 326 height 13
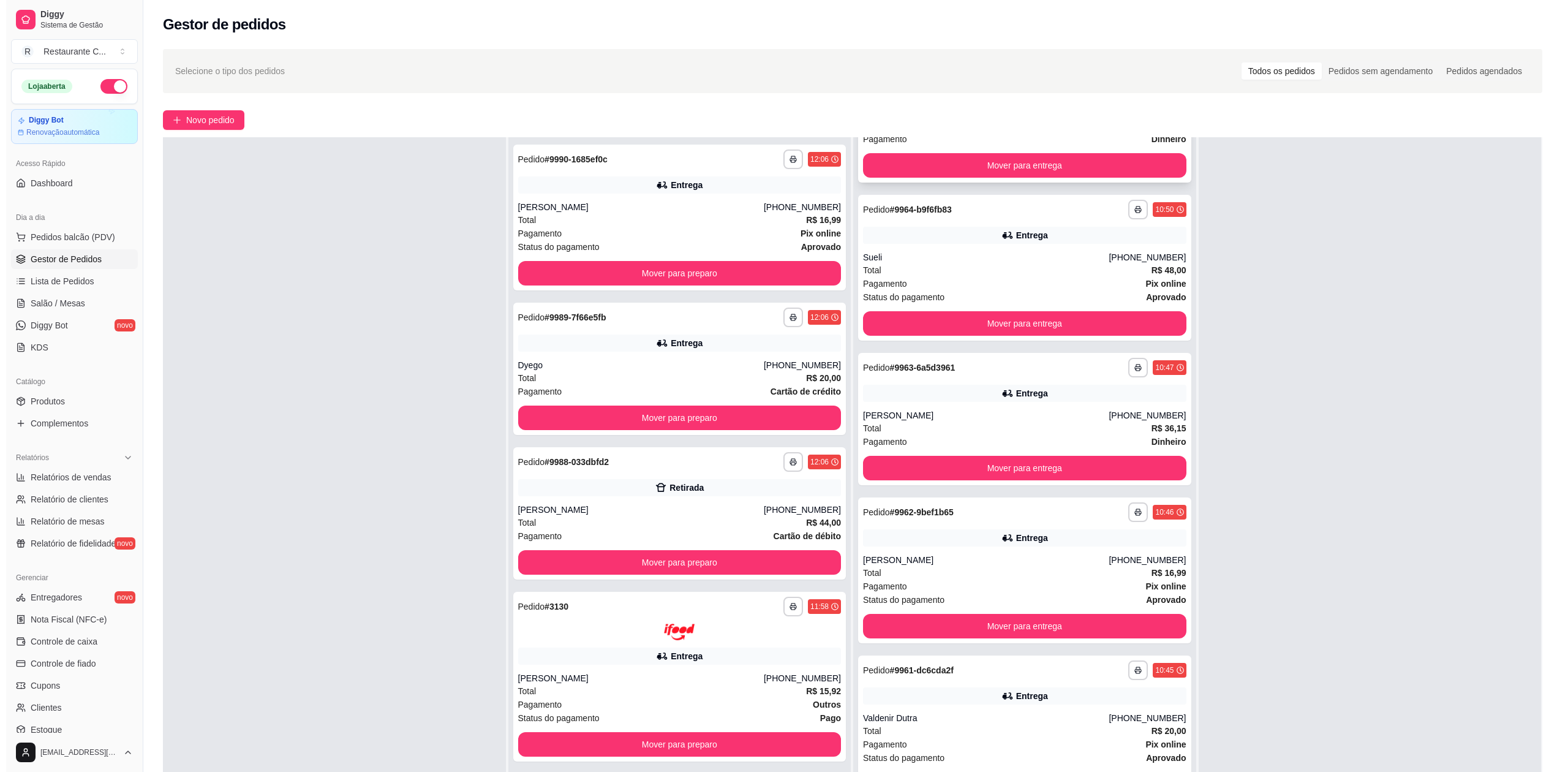
scroll to position [1883, 0]
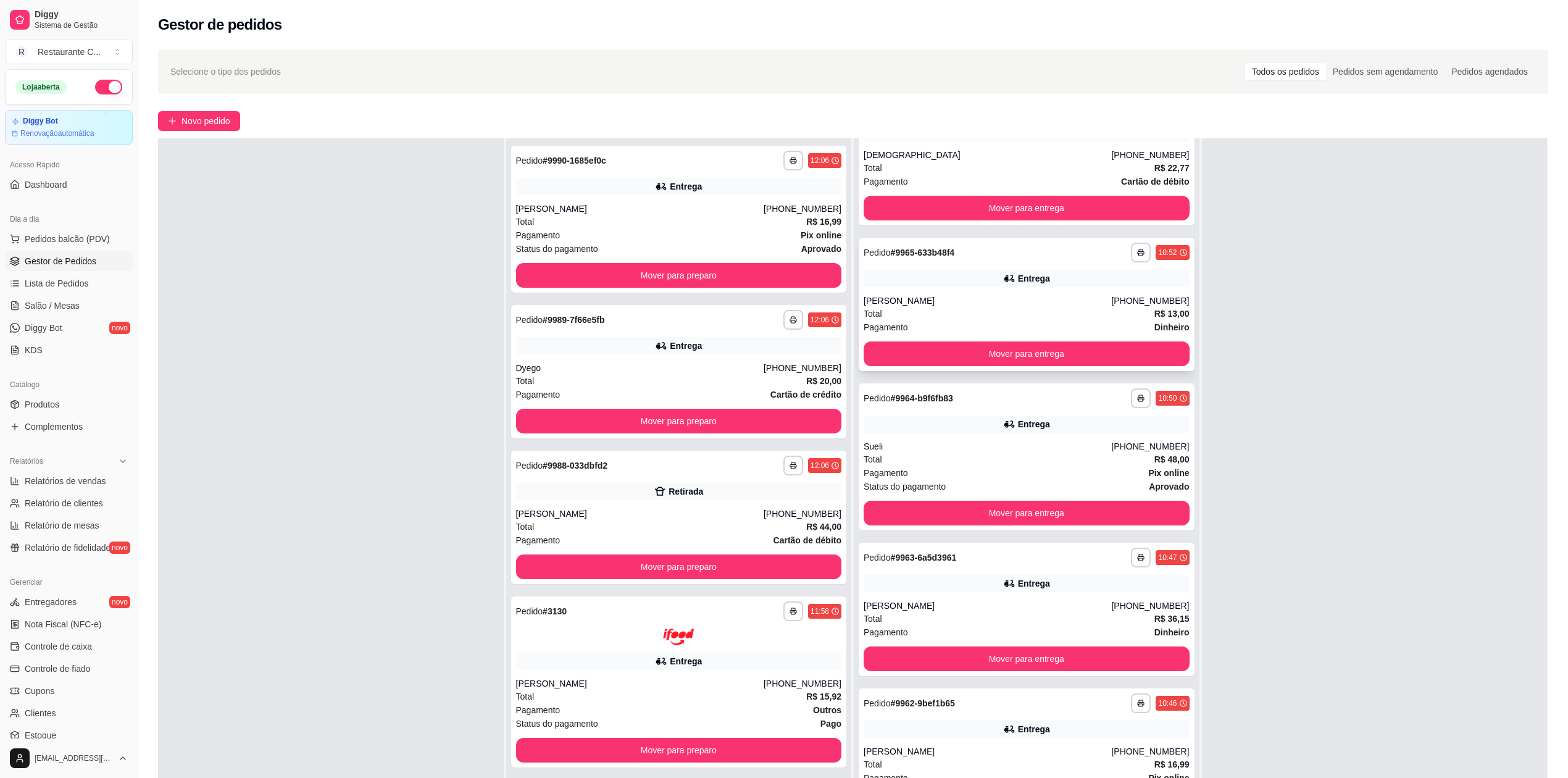
click at [976, 307] on div "Total R$ 13,00" at bounding box center [1026, 313] width 326 height 13
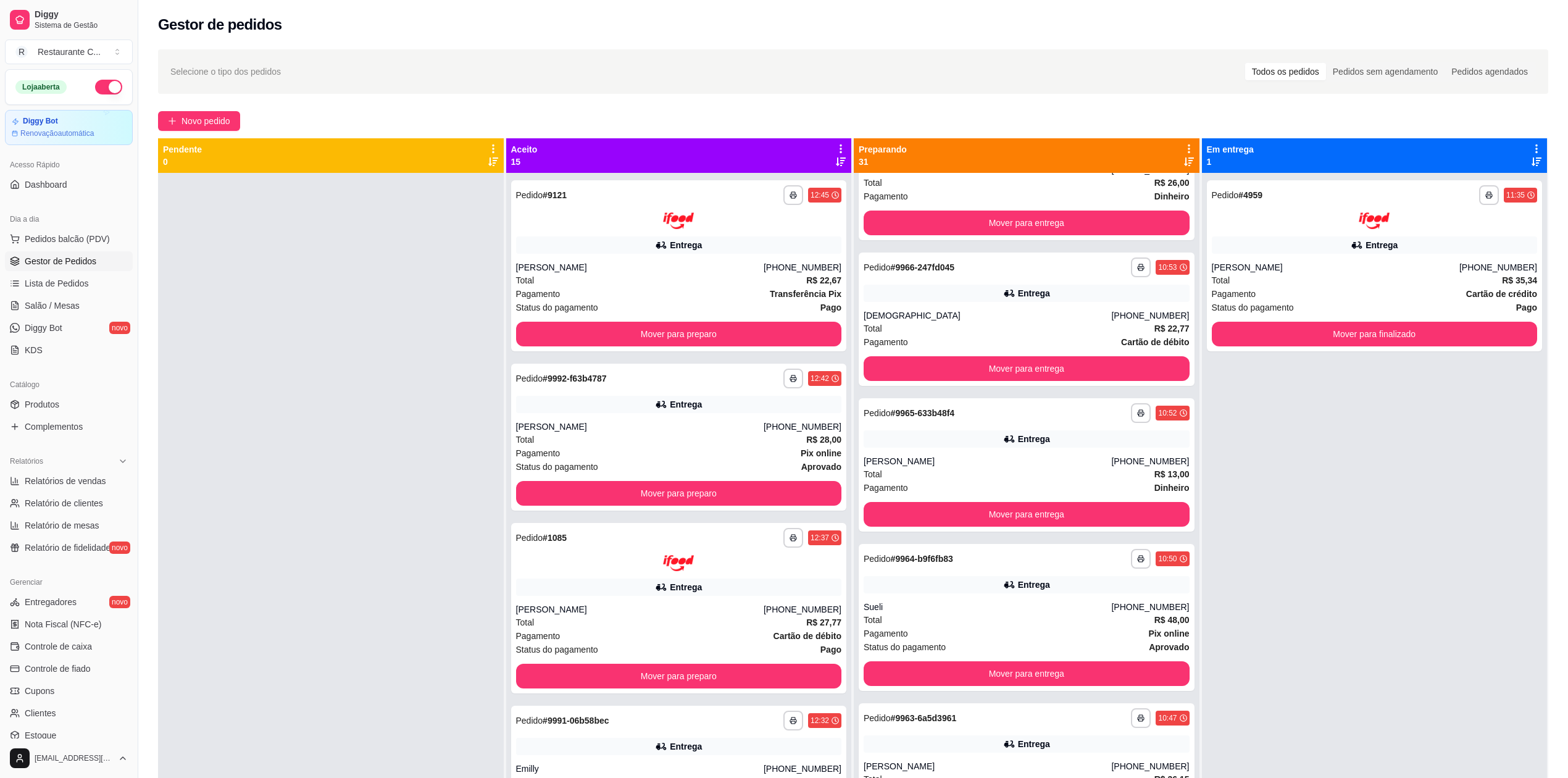
scroll to position [1733, 0]
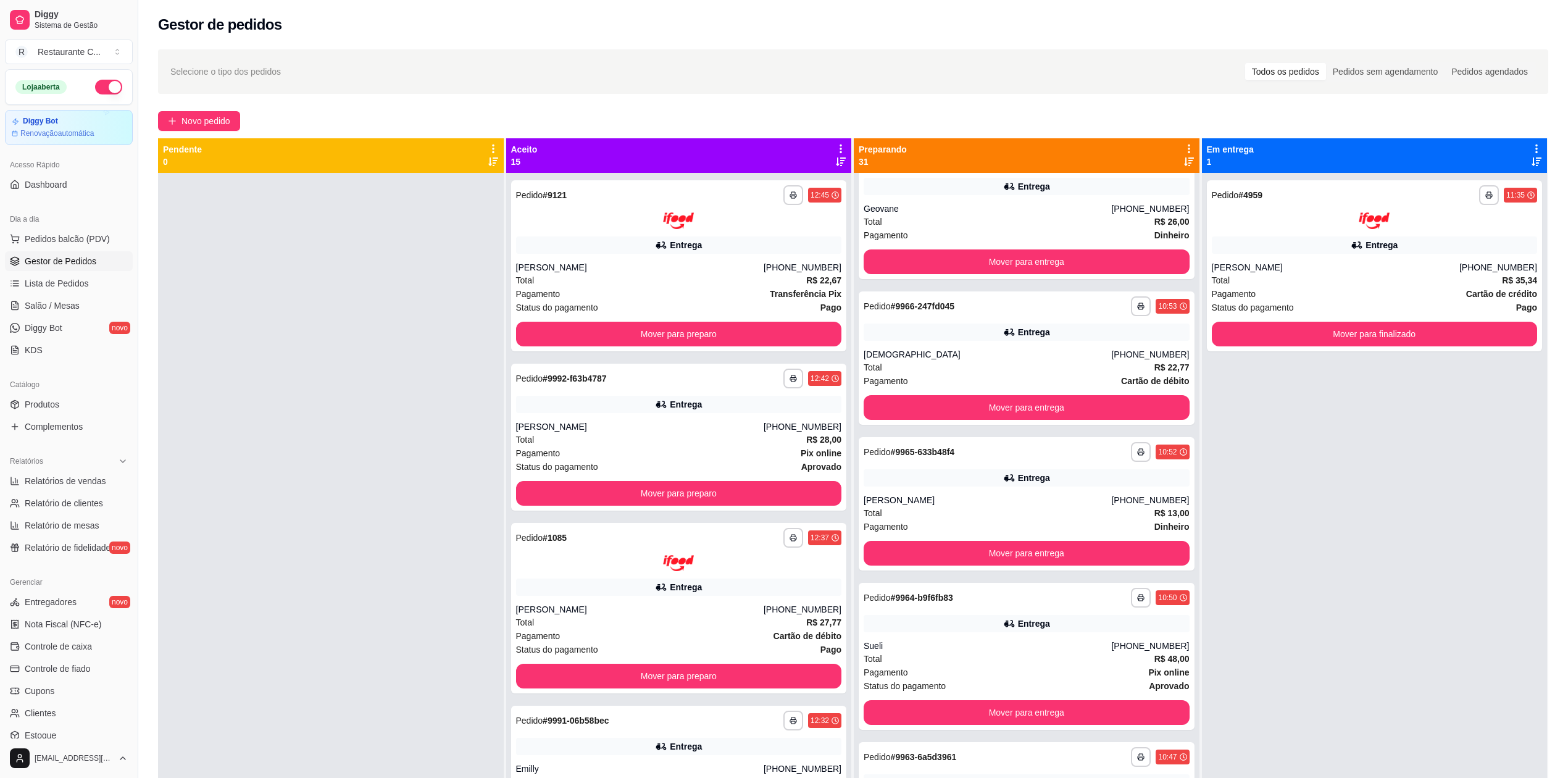
click at [460, 251] on div at bounding box center [331, 562] width 346 height 778
click at [835, 152] on icon at bounding box center [840, 149] width 11 height 11
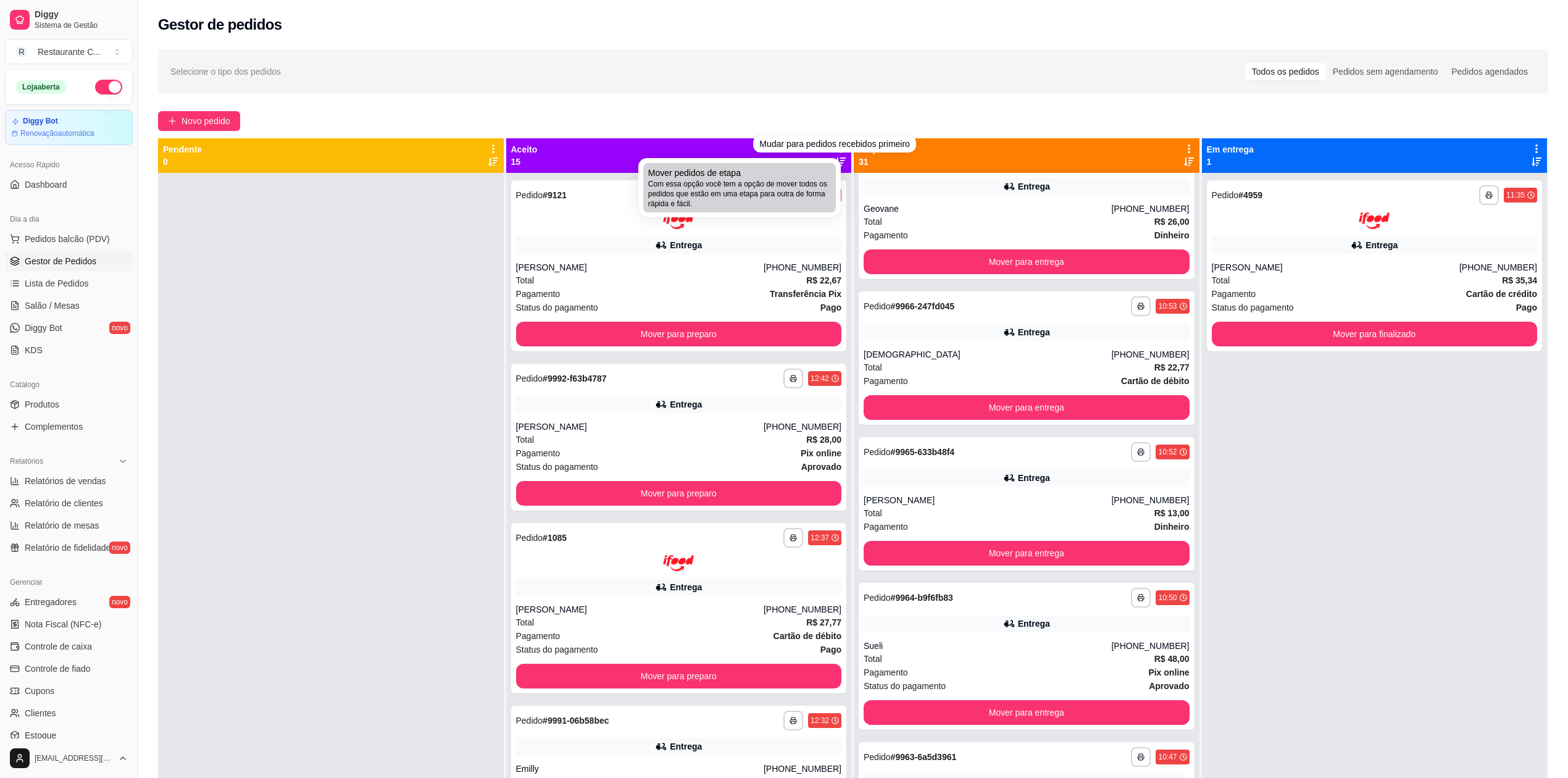
click at [799, 195] on span "Com essa opção você tem a opção de mover todos os pedidos que estão em uma etap…" at bounding box center [740, 194] width 183 height 29
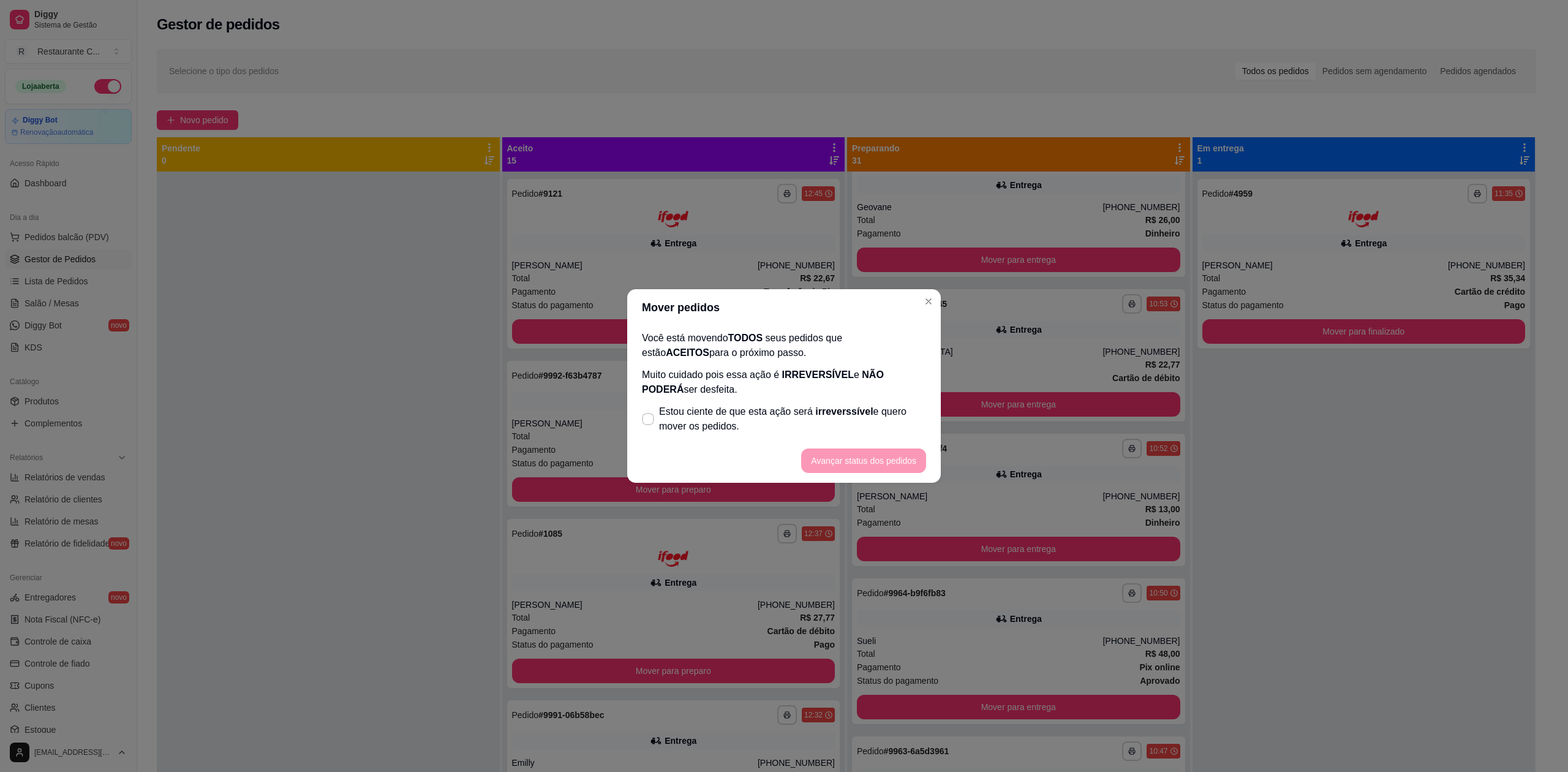
click at [676, 423] on span "Estou ciente de que esta ação será irreverssível e quero mover os pedidos." at bounding box center [793, 419] width 267 height 29
click at [649, 423] on input "Estou ciente de que esta ação será irreverssível e quero mover os pedidos." at bounding box center [645, 425] width 8 height 8
checkbox input "true"
click at [865, 458] on button "Avançar status dos pedidos" at bounding box center [863, 461] width 125 height 25
